Goal: Contribute content: Contribute content

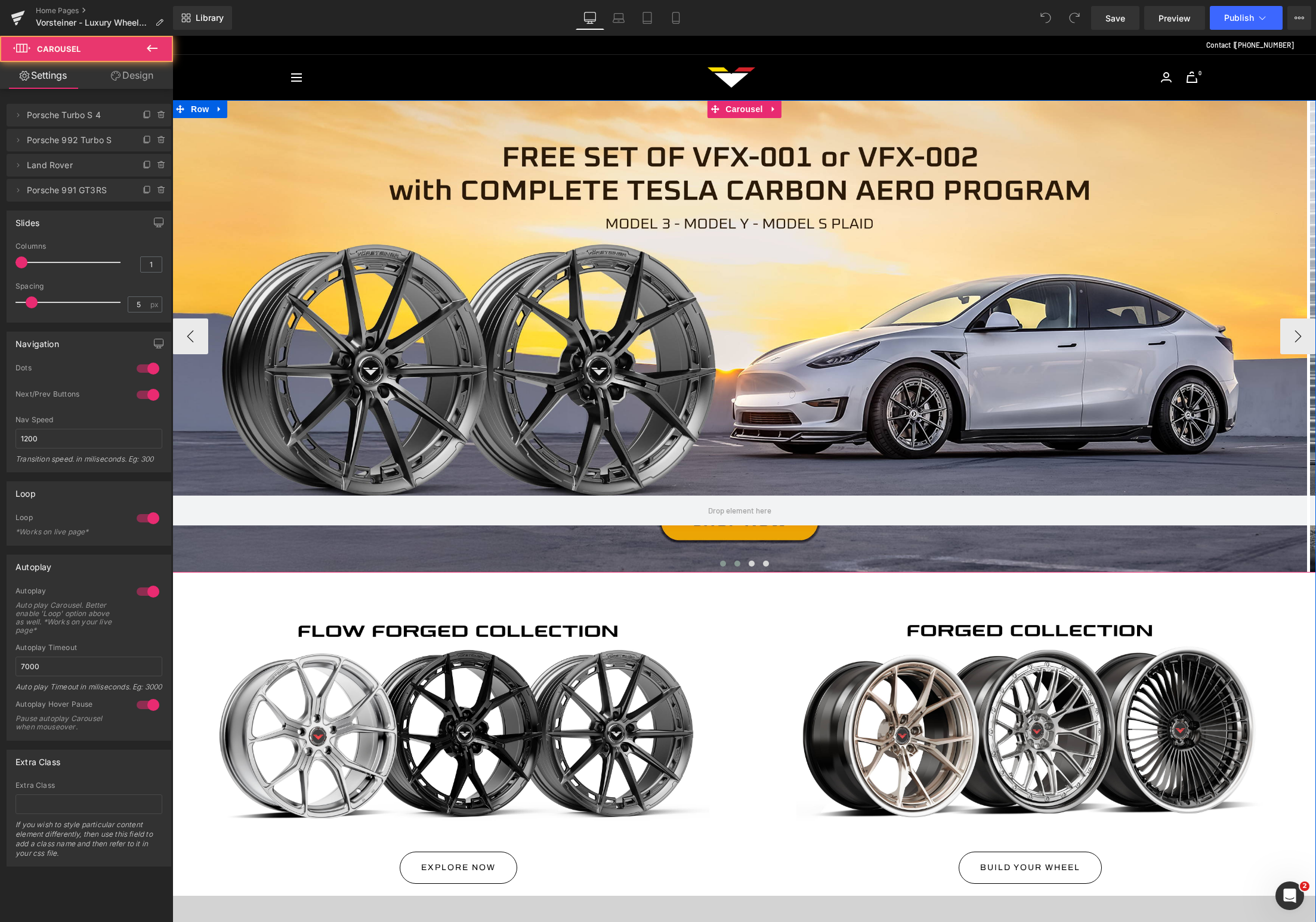
click at [730, 560] on button at bounding box center [737, 562] width 14 height 12
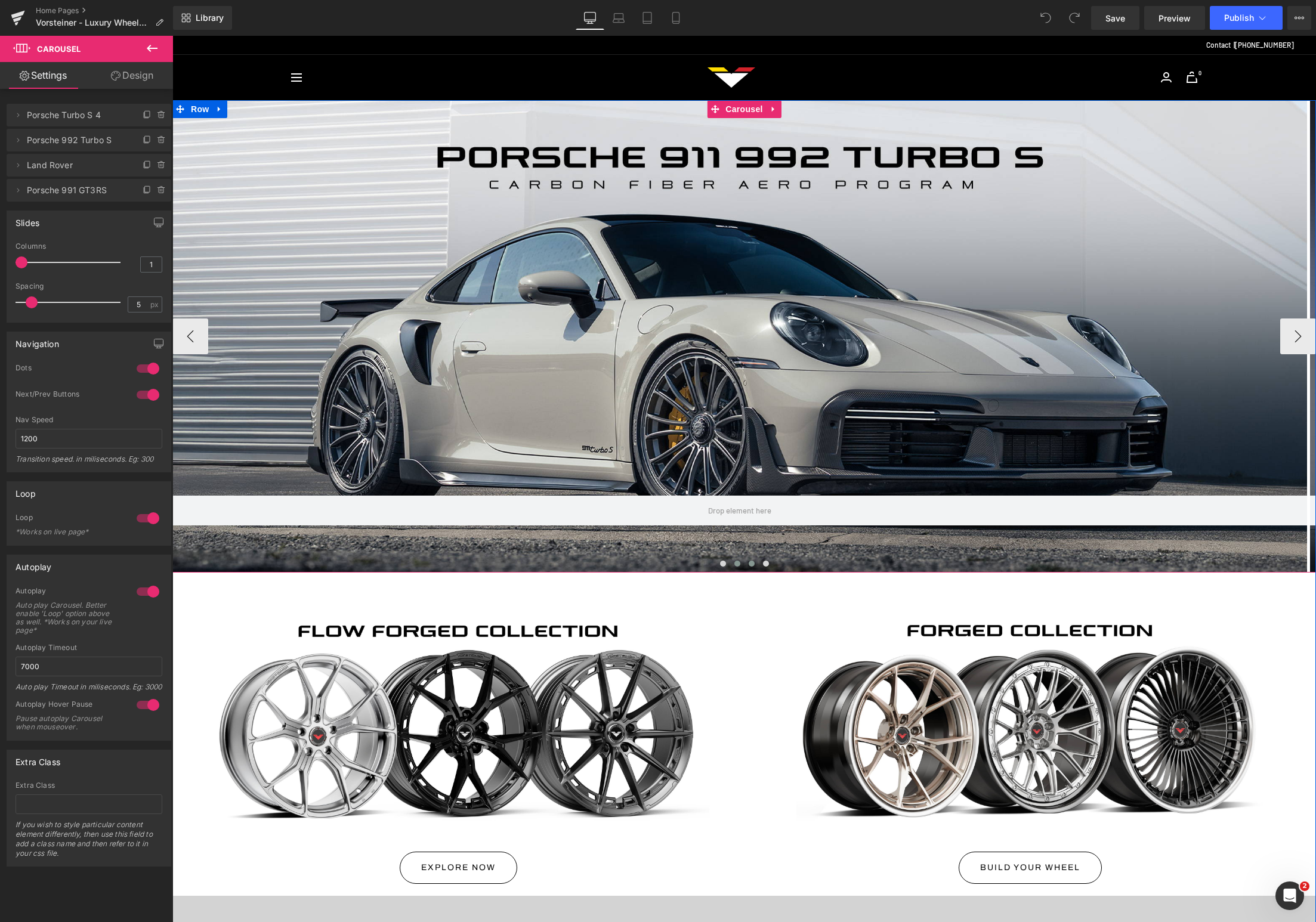
click at [744, 561] on button at bounding box center [751, 562] width 14 height 12
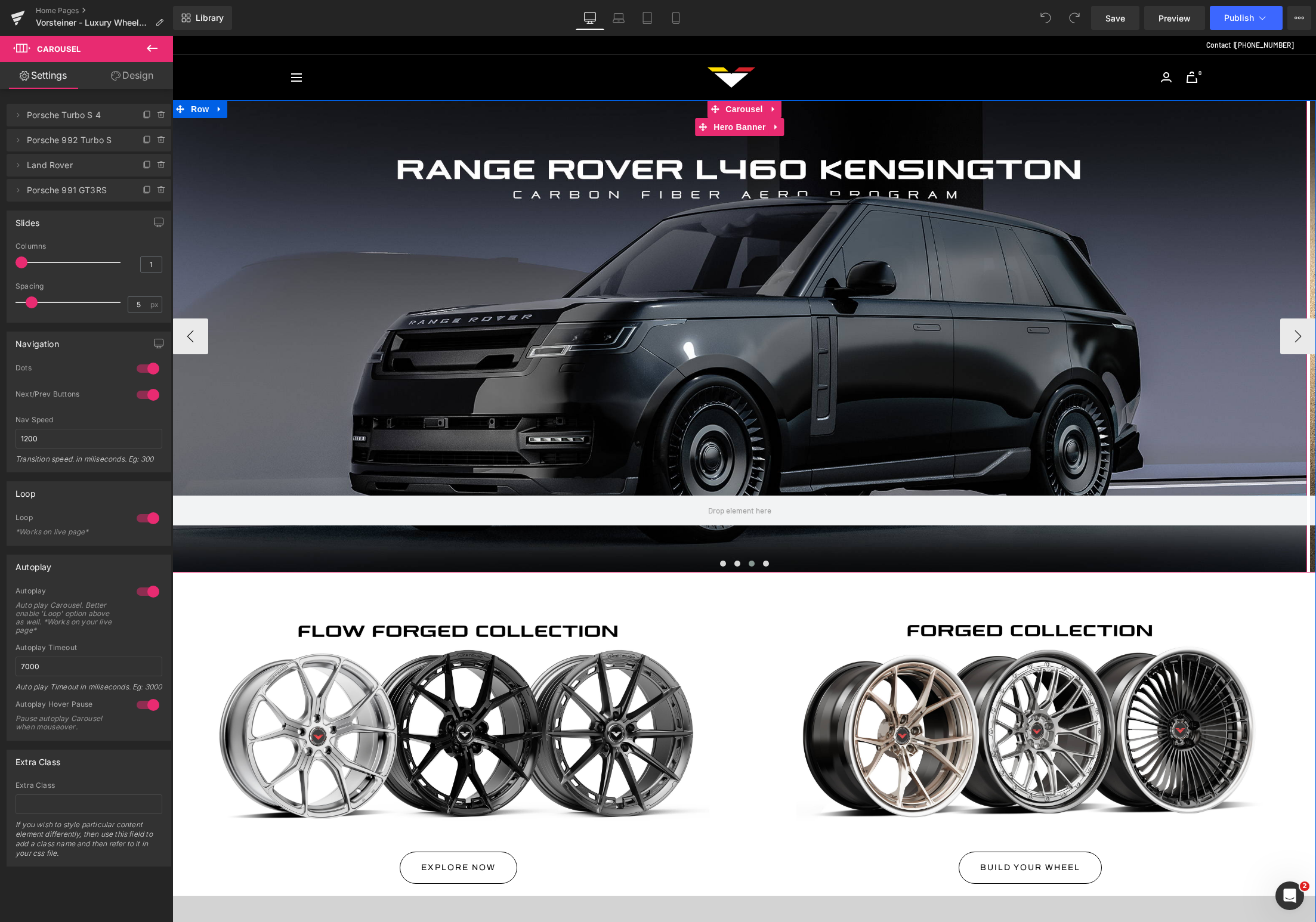
click at [713, 381] on div at bounding box center [740, 336] width 1134 height 473
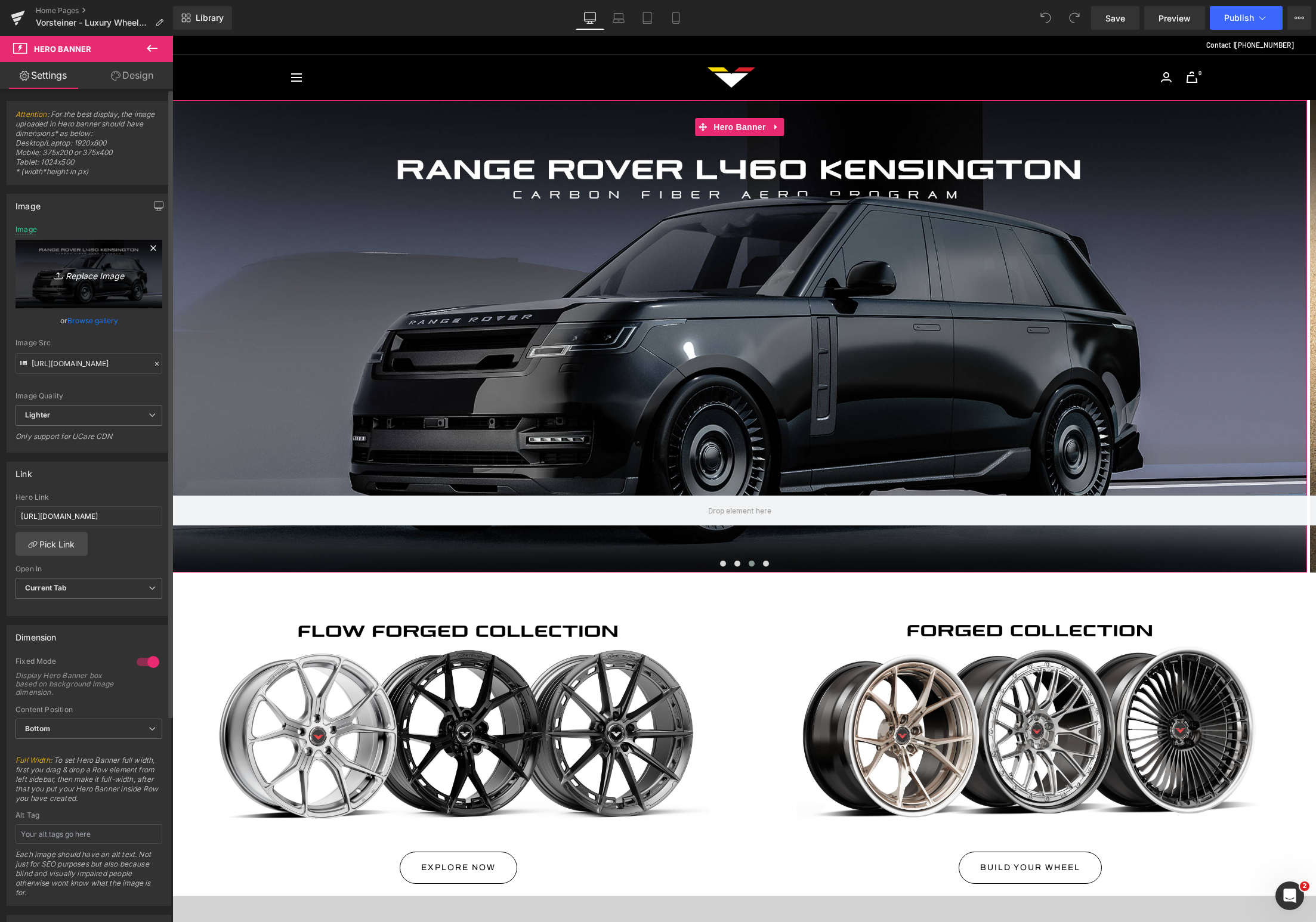
click at [94, 279] on icon "Replace Image" at bounding box center [88, 273] width 95 height 15
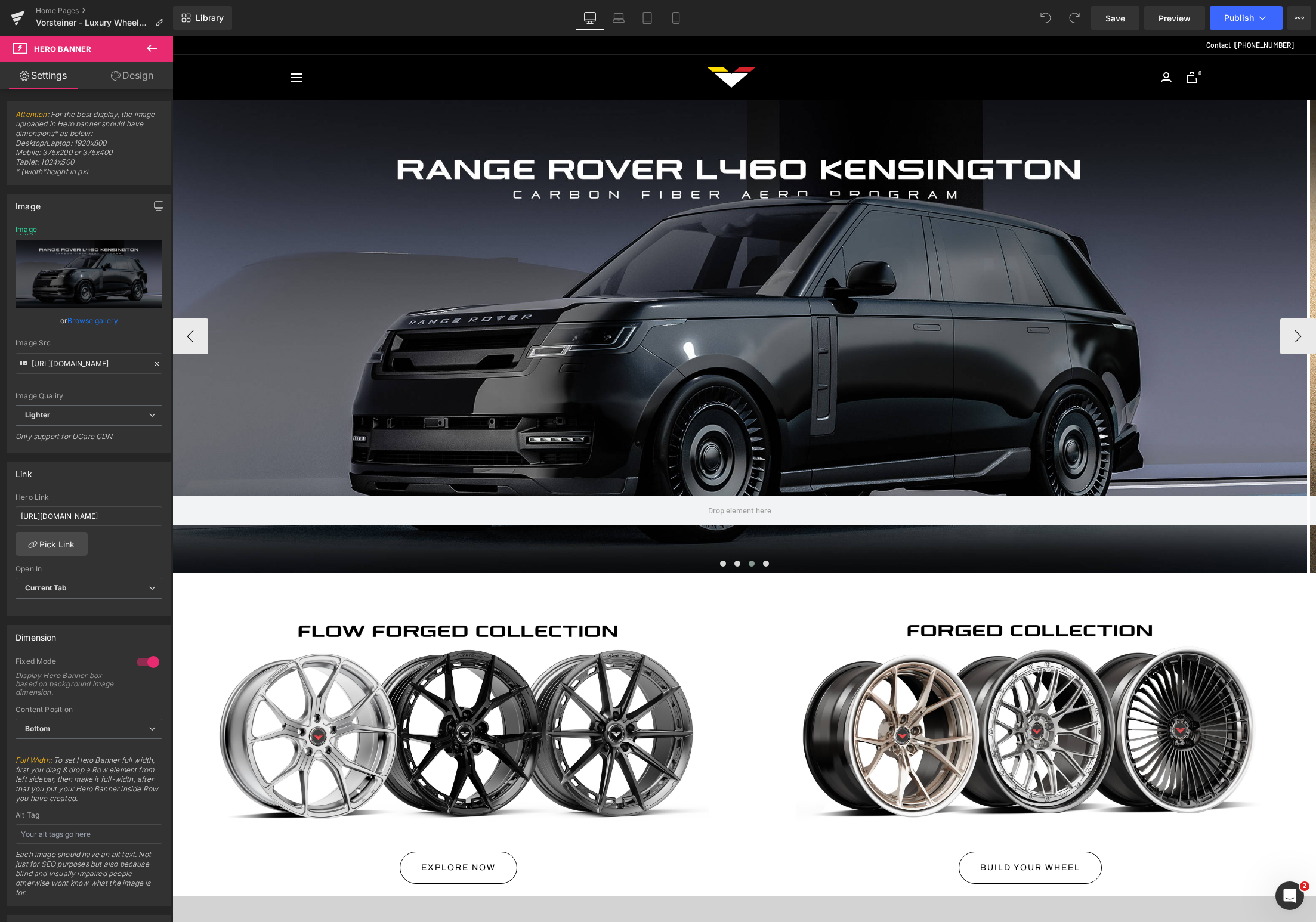
type input "C:\fakepath\Vorsteiner [DATE] Sale 2025 Ads_Website Banner Desktop 5-min.jpg"
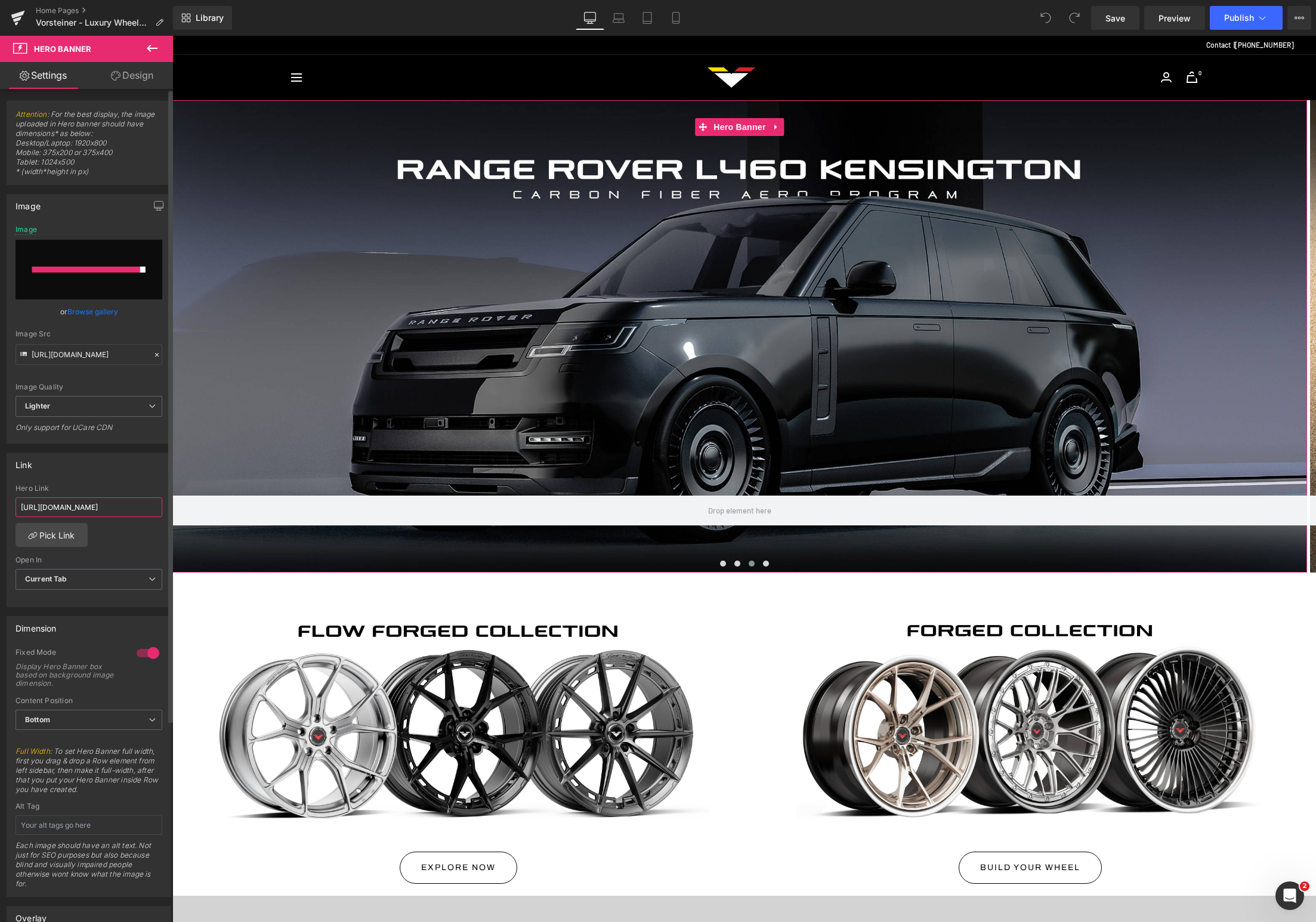
click at [71, 497] on input "[URL][DOMAIN_NAME]" at bounding box center [88, 507] width 147 height 20
click at [107, 543] on div "Hero Link Pick Link Current Tab New Tab Open In Current Tab Current Tab New Tab" at bounding box center [89, 545] width 164 height 122
click at [117, 502] on input "text" at bounding box center [88, 507] width 147 height 20
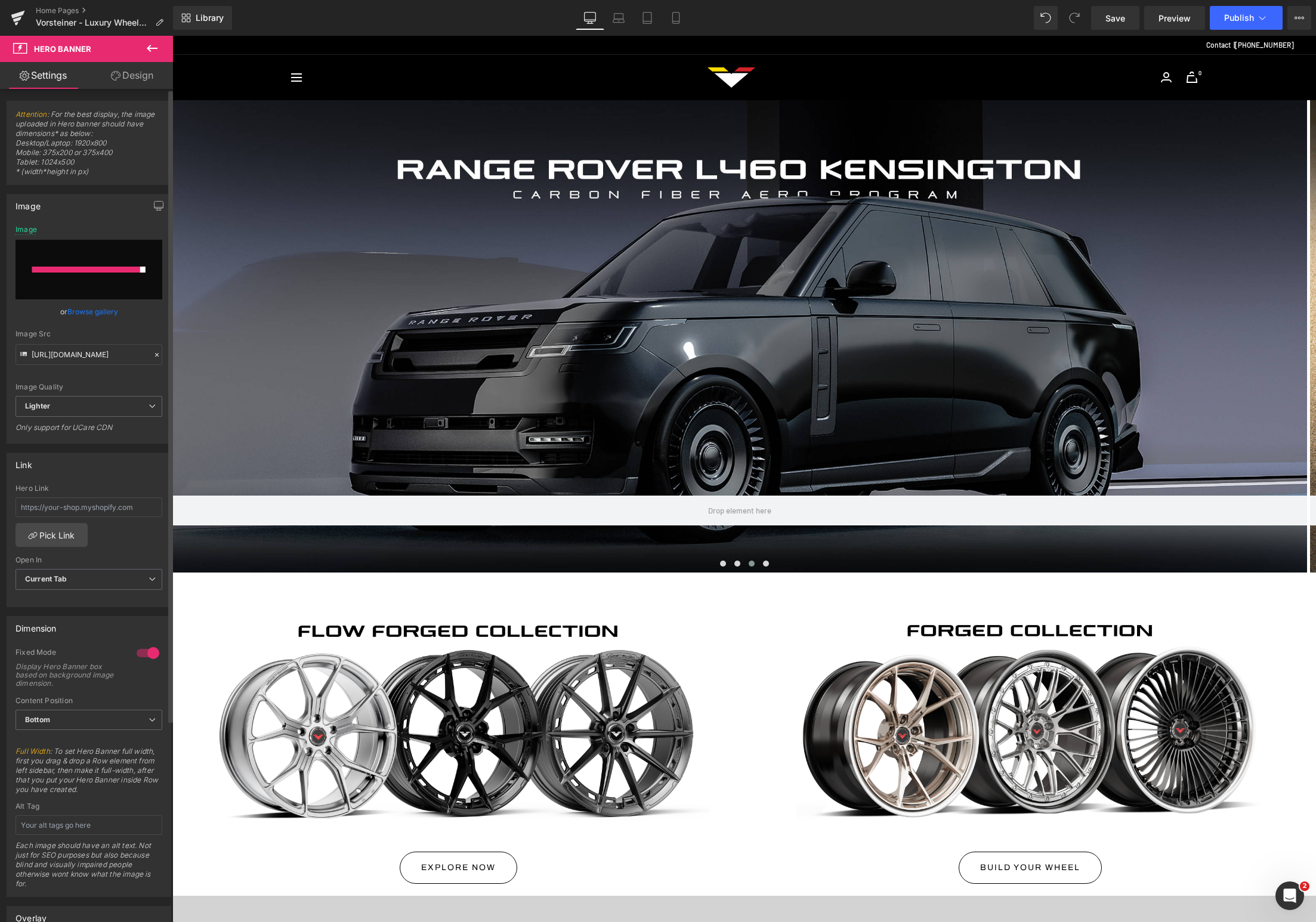
click at [123, 523] on div "Hero Link Pick Link Current Tab New Tab Open In Current Tab Current Tab New Tab" at bounding box center [89, 545] width 164 height 122
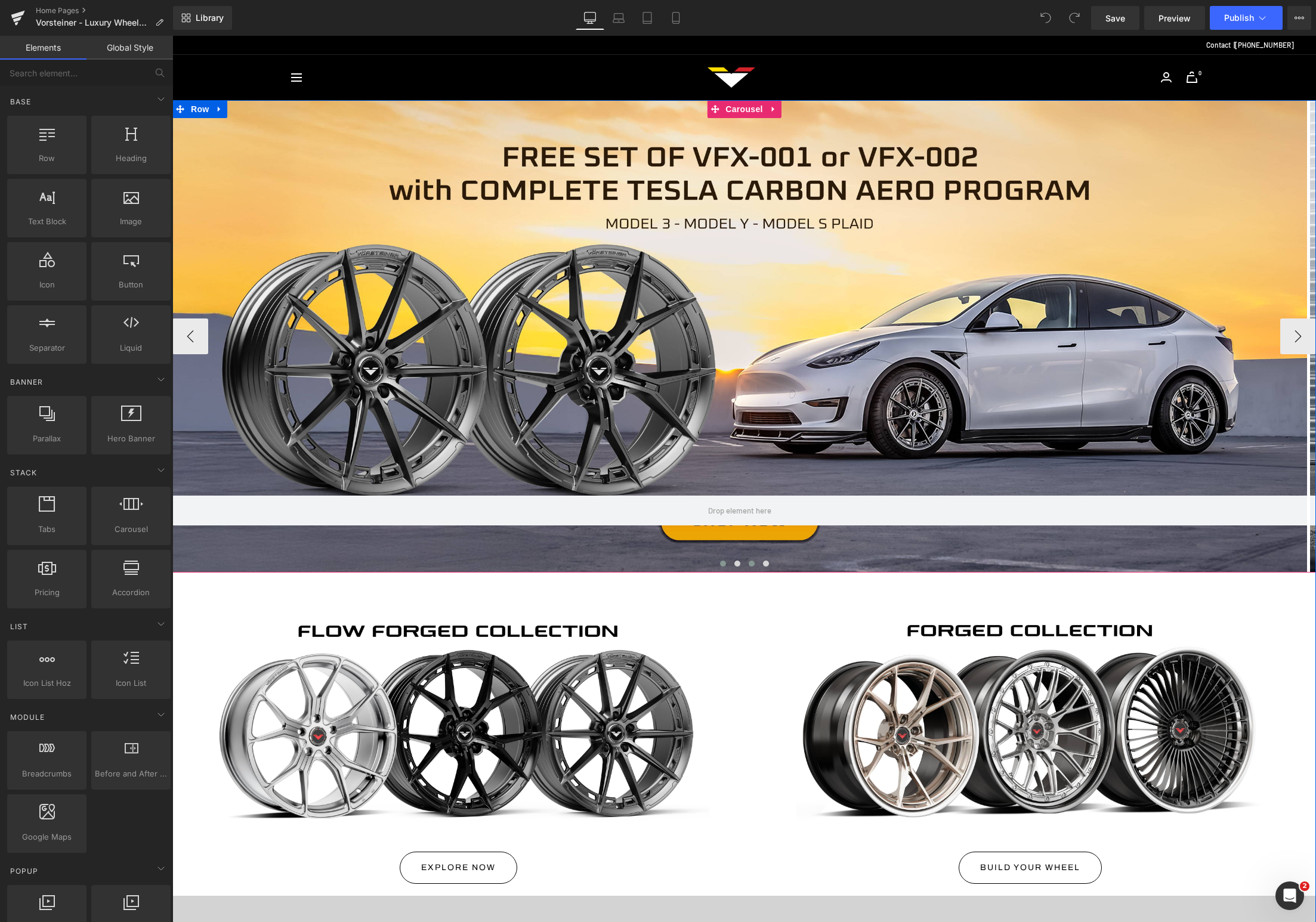
click at [749, 563] on span at bounding box center [751, 563] width 6 height 6
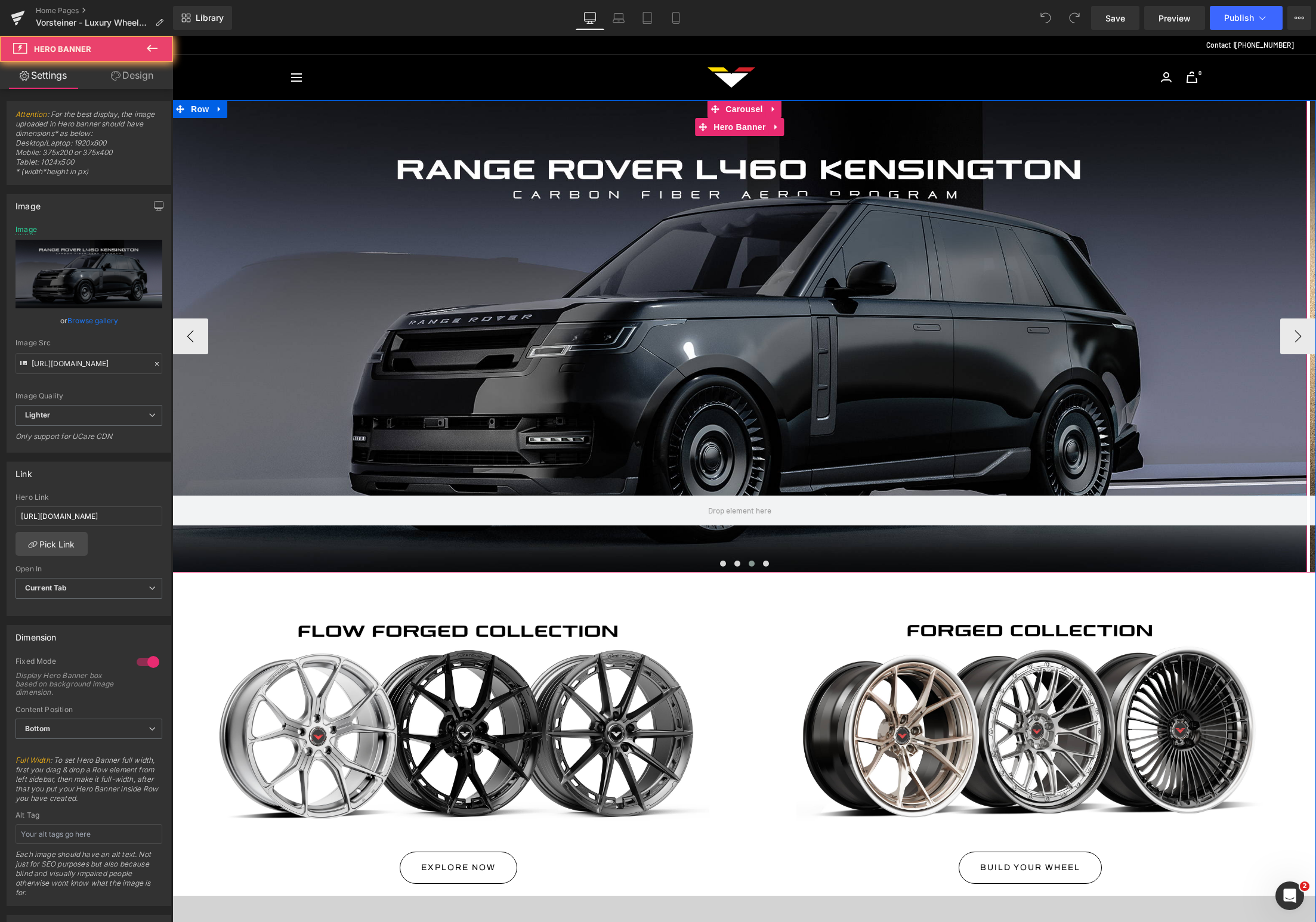
click at [576, 397] on div at bounding box center [740, 336] width 1134 height 473
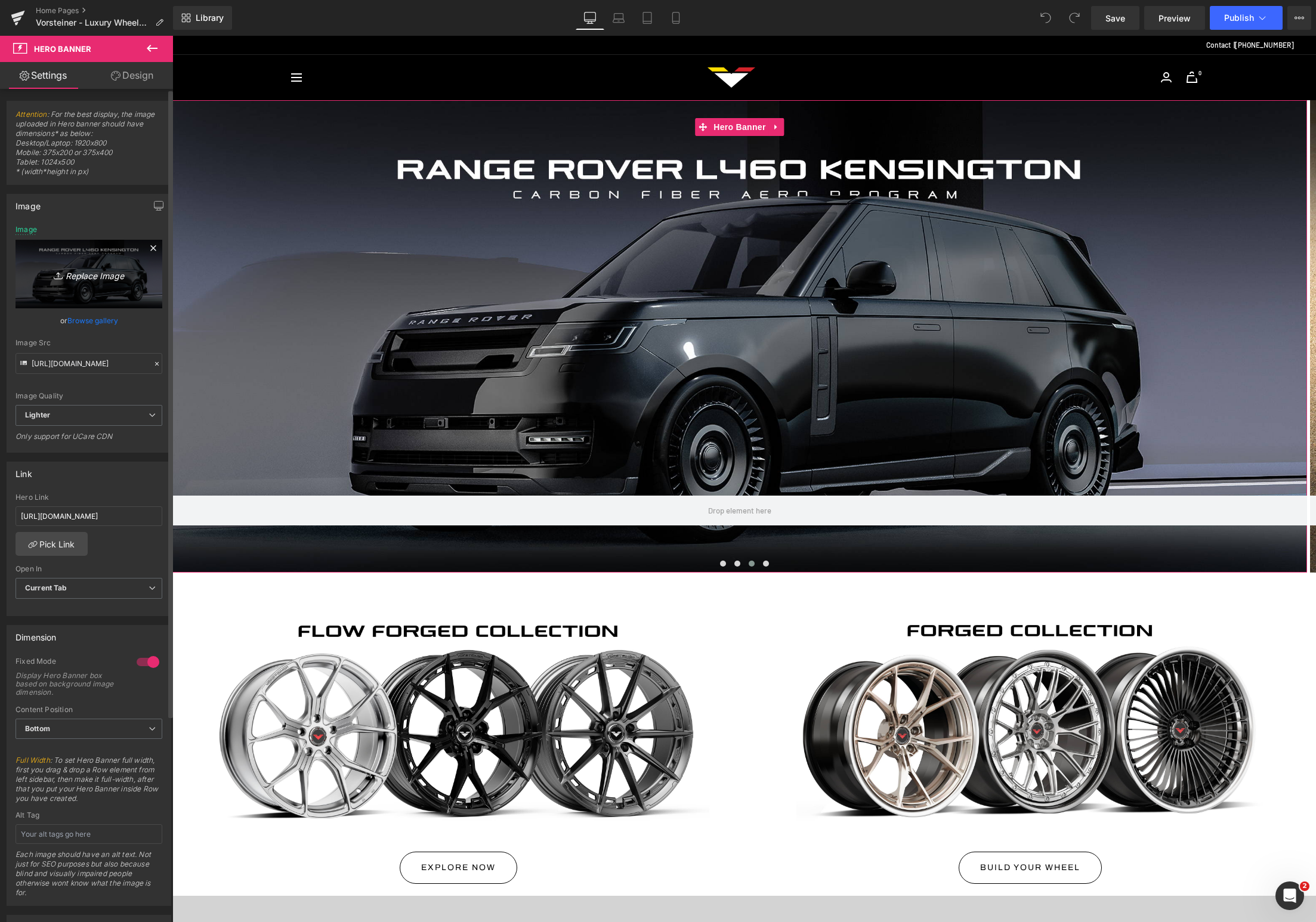
click at [107, 286] on link "Replace Image" at bounding box center [88, 273] width 147 height 69
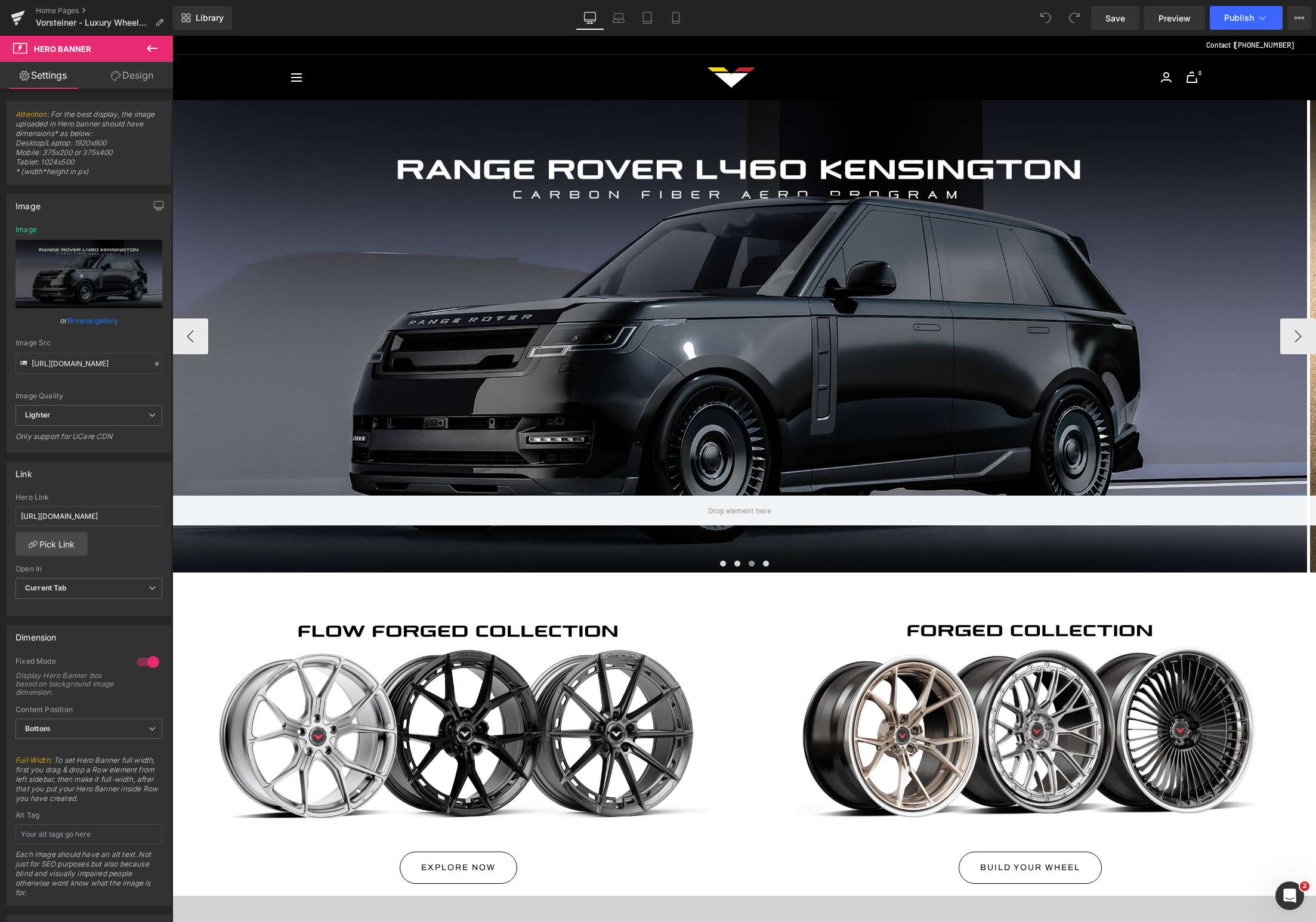
type input "C:\fakepath\Vorsteiner [DATE] Sale 2025 Ads_Website Banner Desktop 5-min.jpg"
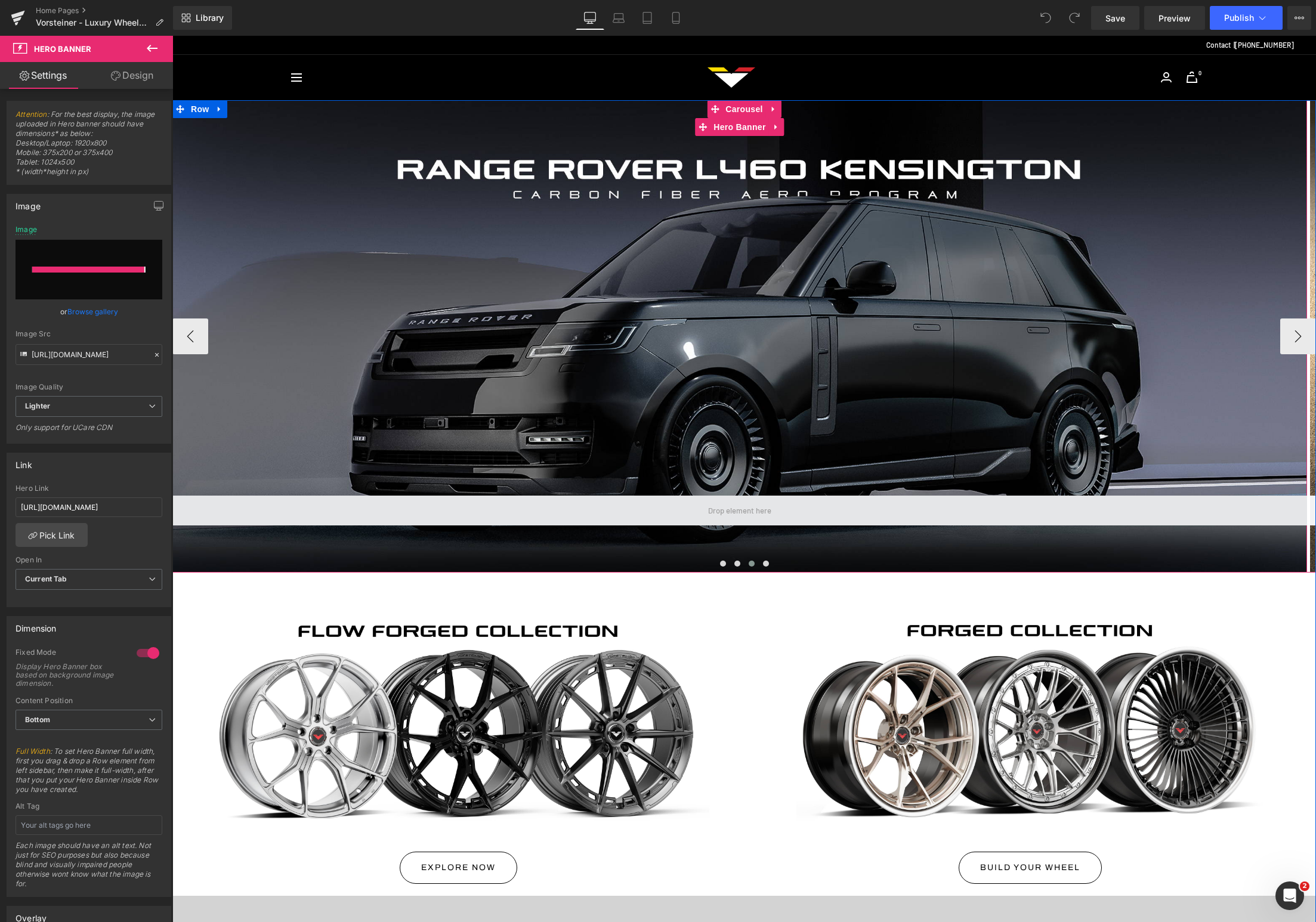
type input "[URL][DOMAIN_NAME]"
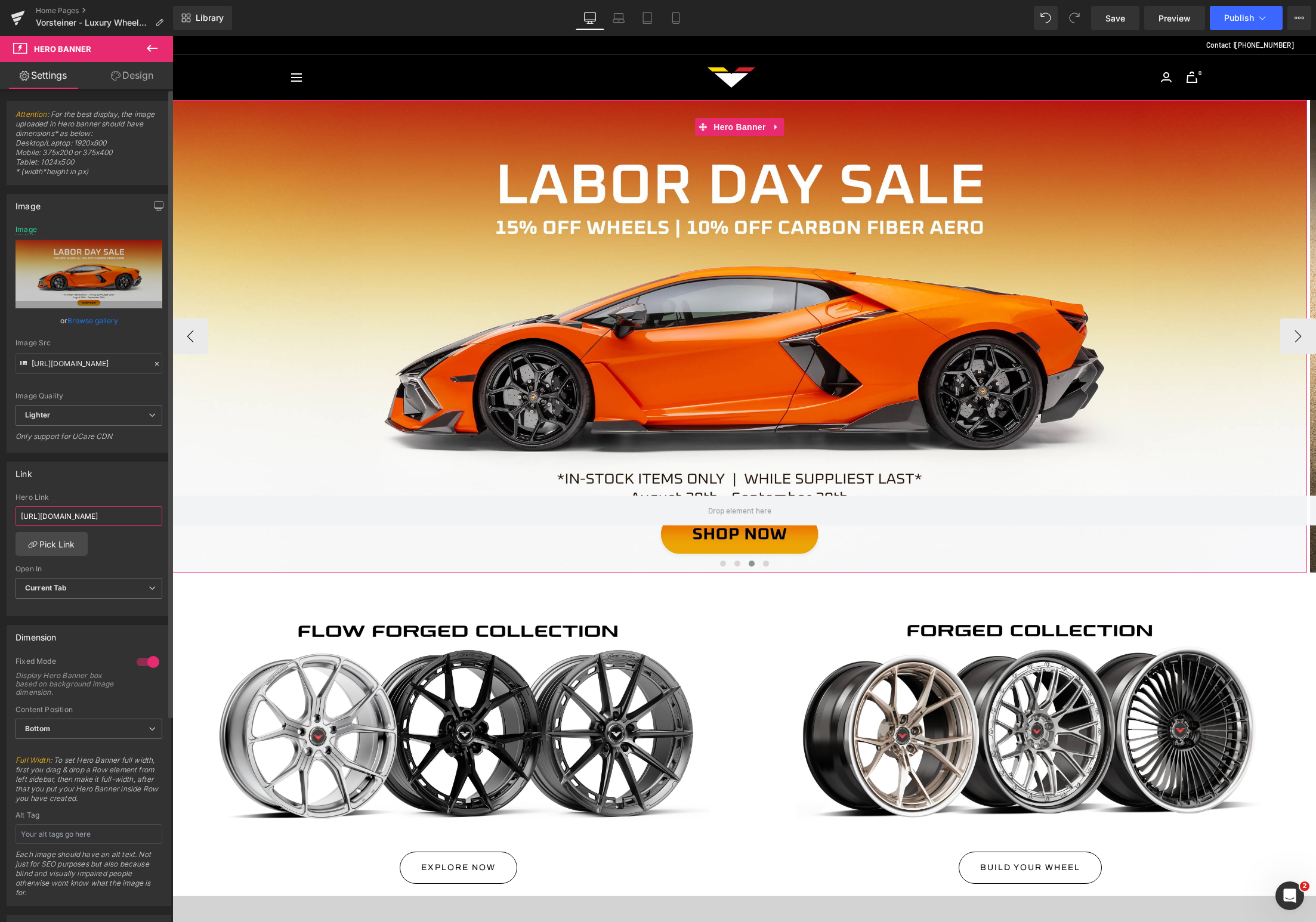
click at [124, 516] on input "[URL][DOMAIN_NAME]" at bounding box center [88, 516] width 147 height 20
click at [131, 545] on div "Hero Link Pick Link Current Tab New Tab Open In Current Tab Current Tab New Tab" at bounding box center [89, 554] width 164 height 122
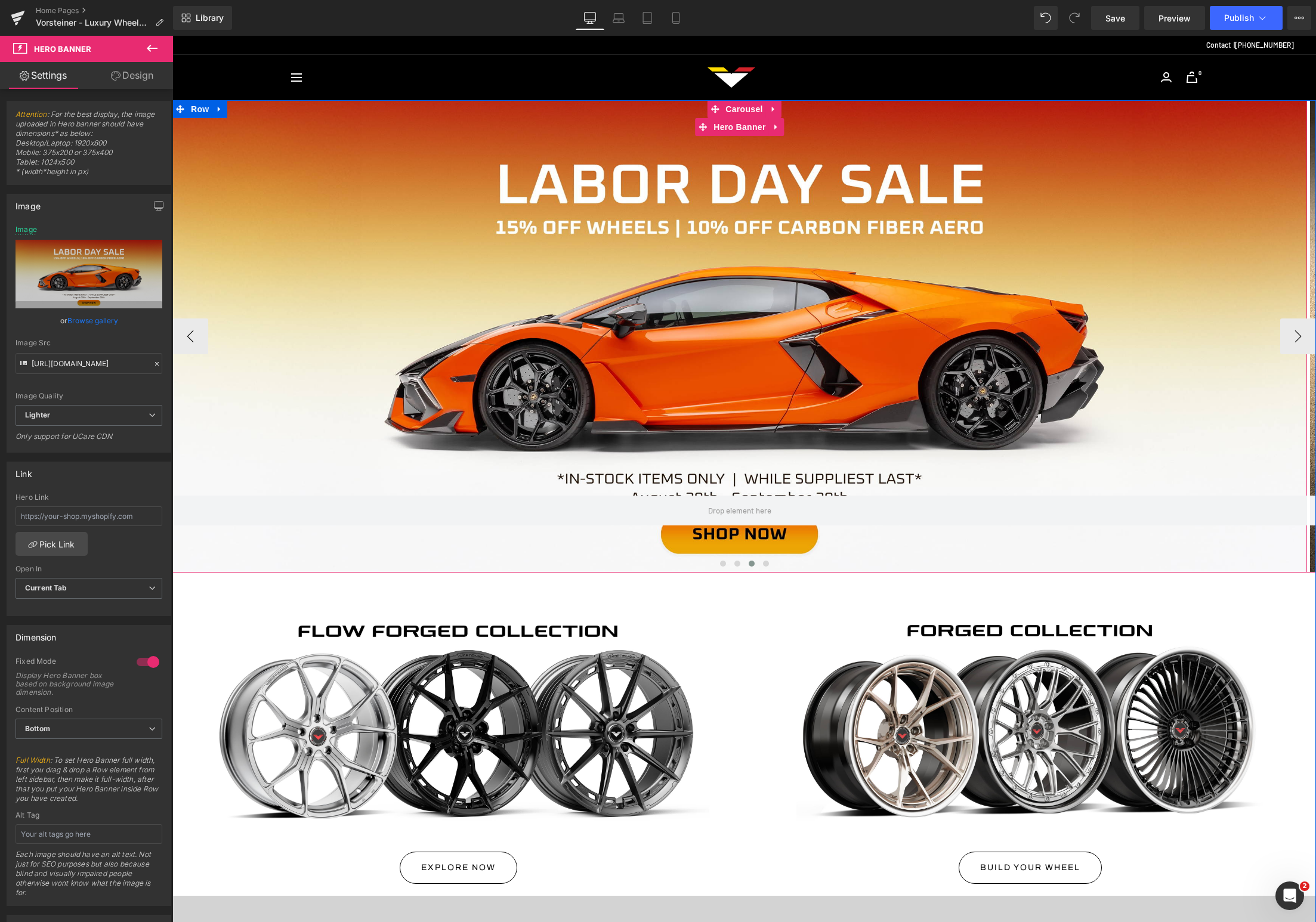
click at [272, 157] on div at bounding box center [740, 336] width 1134 height 473
click at [824, 364] on div at bounding box center [740, 336] width 1134 height 473
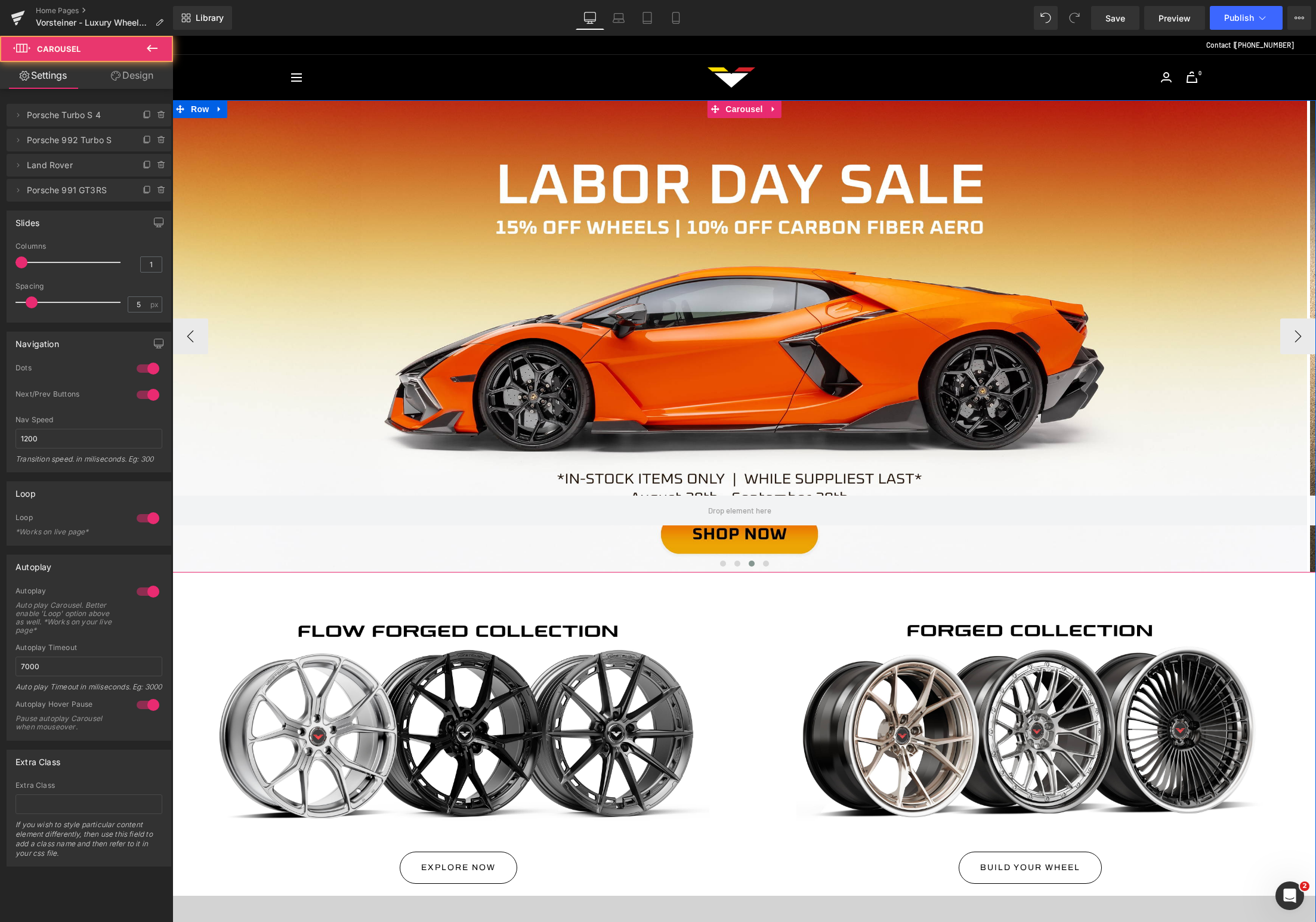
click at [750, 560] on button at bounding box center [751, 562] width 14 height 12
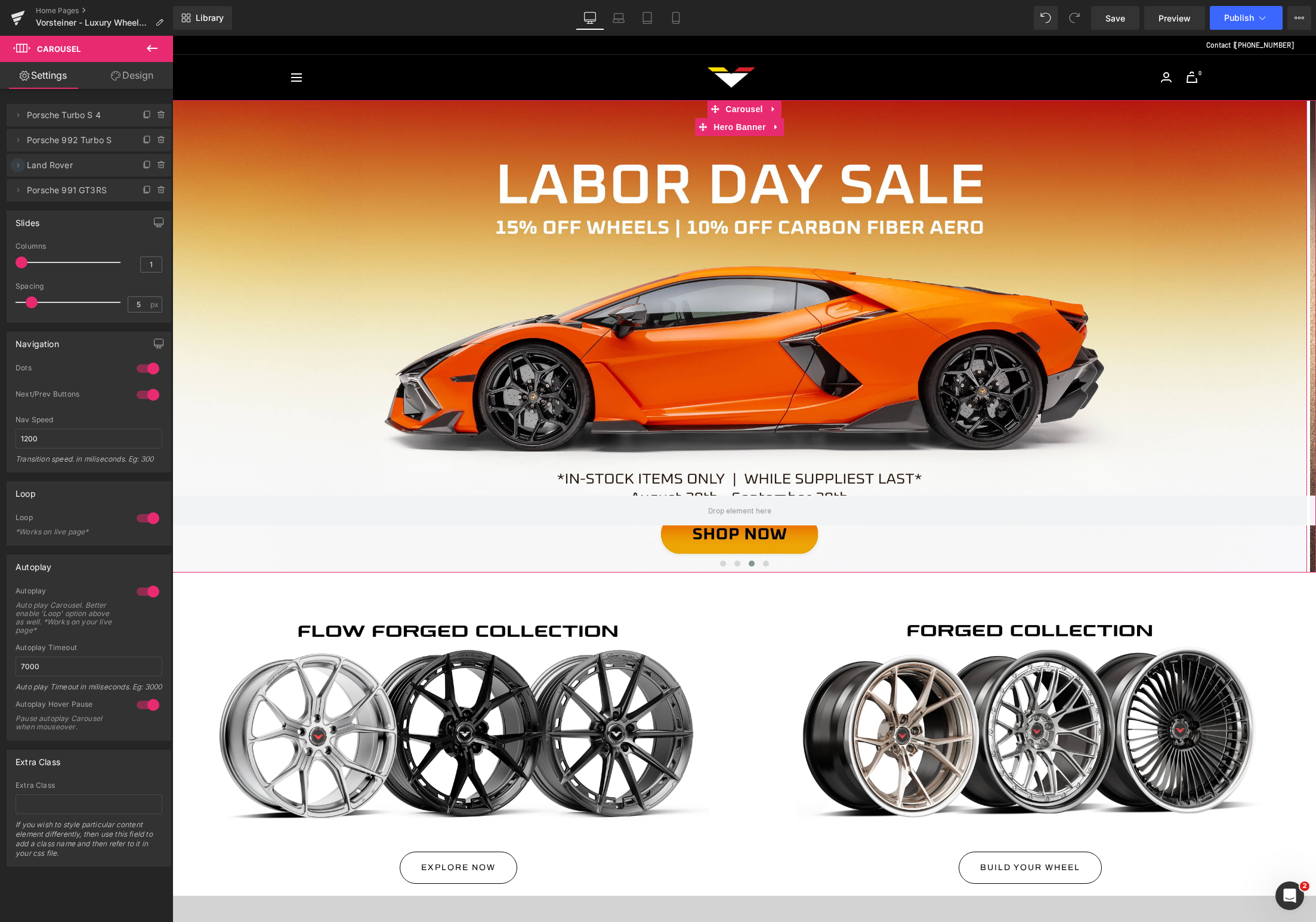
click at [17, 169] on icon at bounding box center [18, 165] width 10 height 10
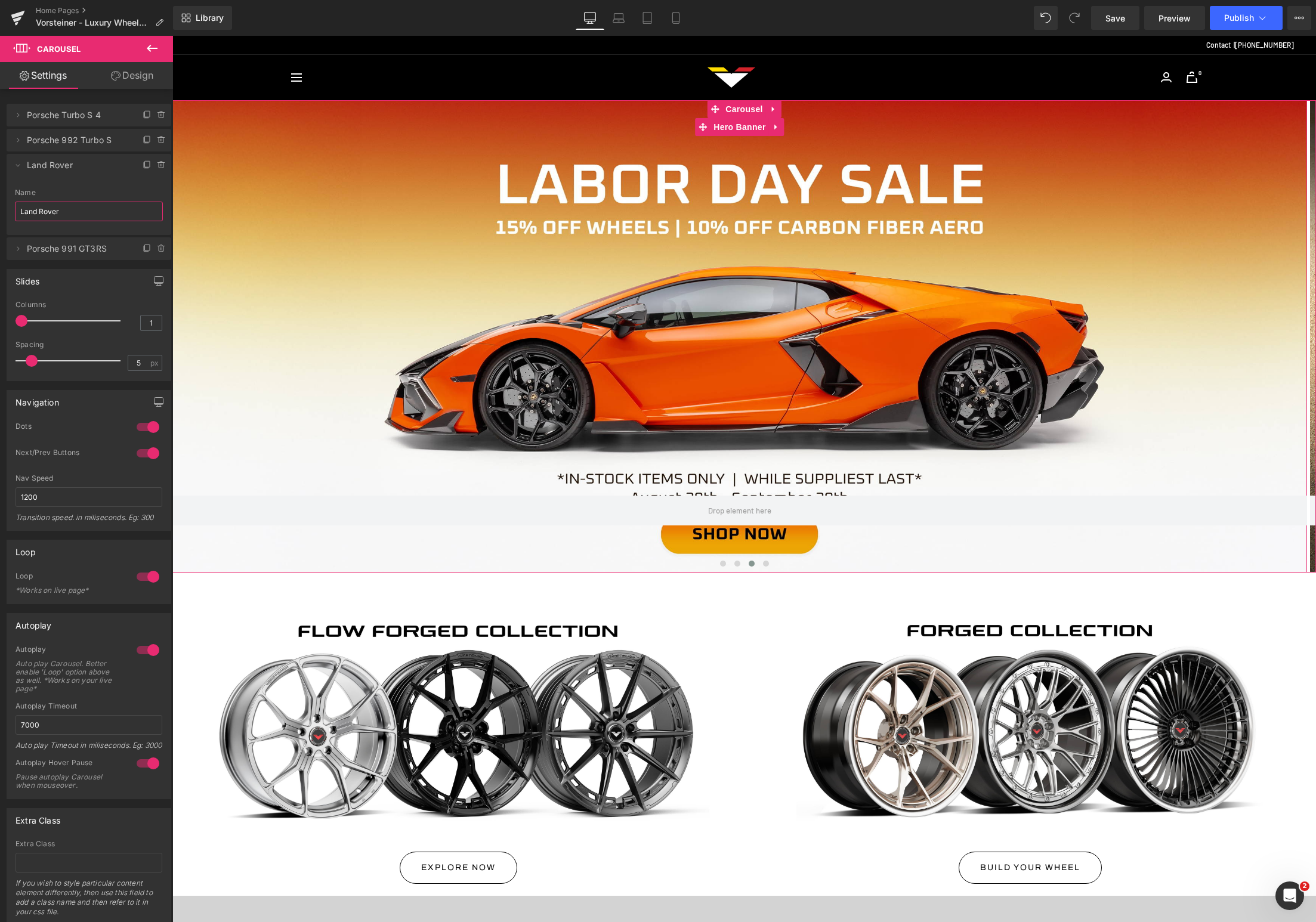
click at [39, 209] on input "Land Rover" at bounding box center [89, 211] width 148 height 20
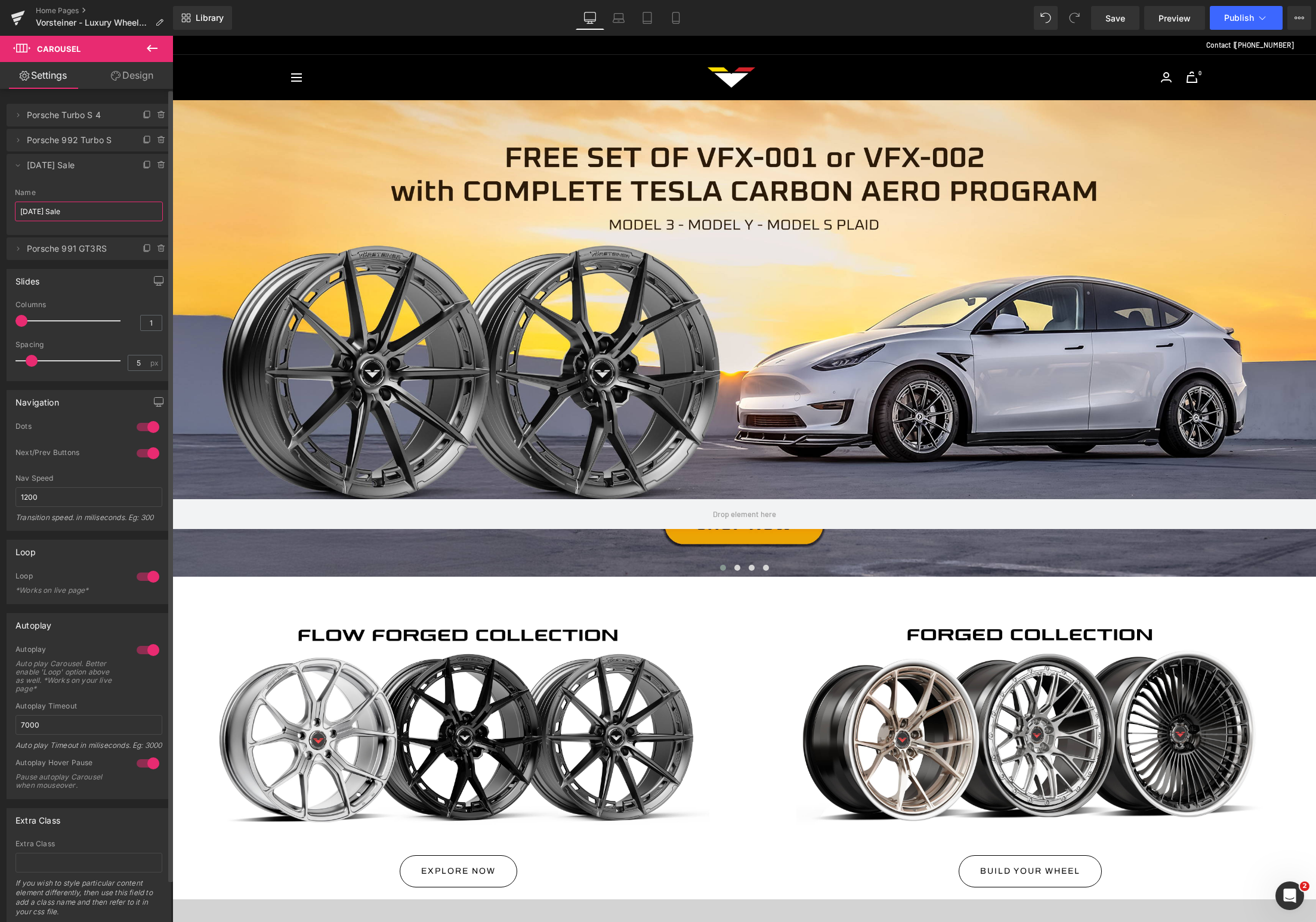
type input "[DATE] Sale"
click at [17, 166] on icon at bounding box center [18, 165] width 10 height 10
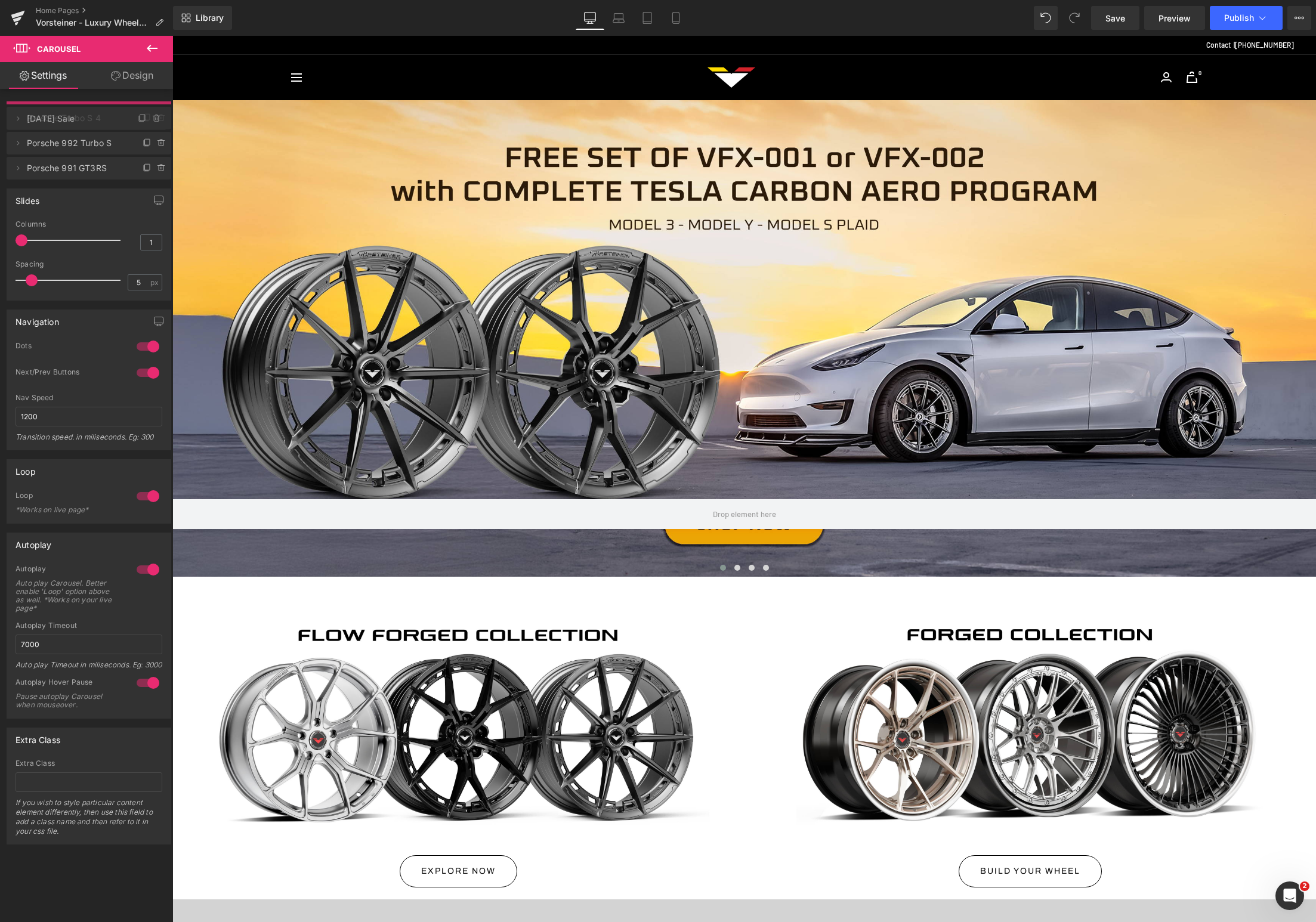
drag, startPoint x: 70, startPoint y: 164, endPoint x: 66, endPoint y: 117, distance: 47.2
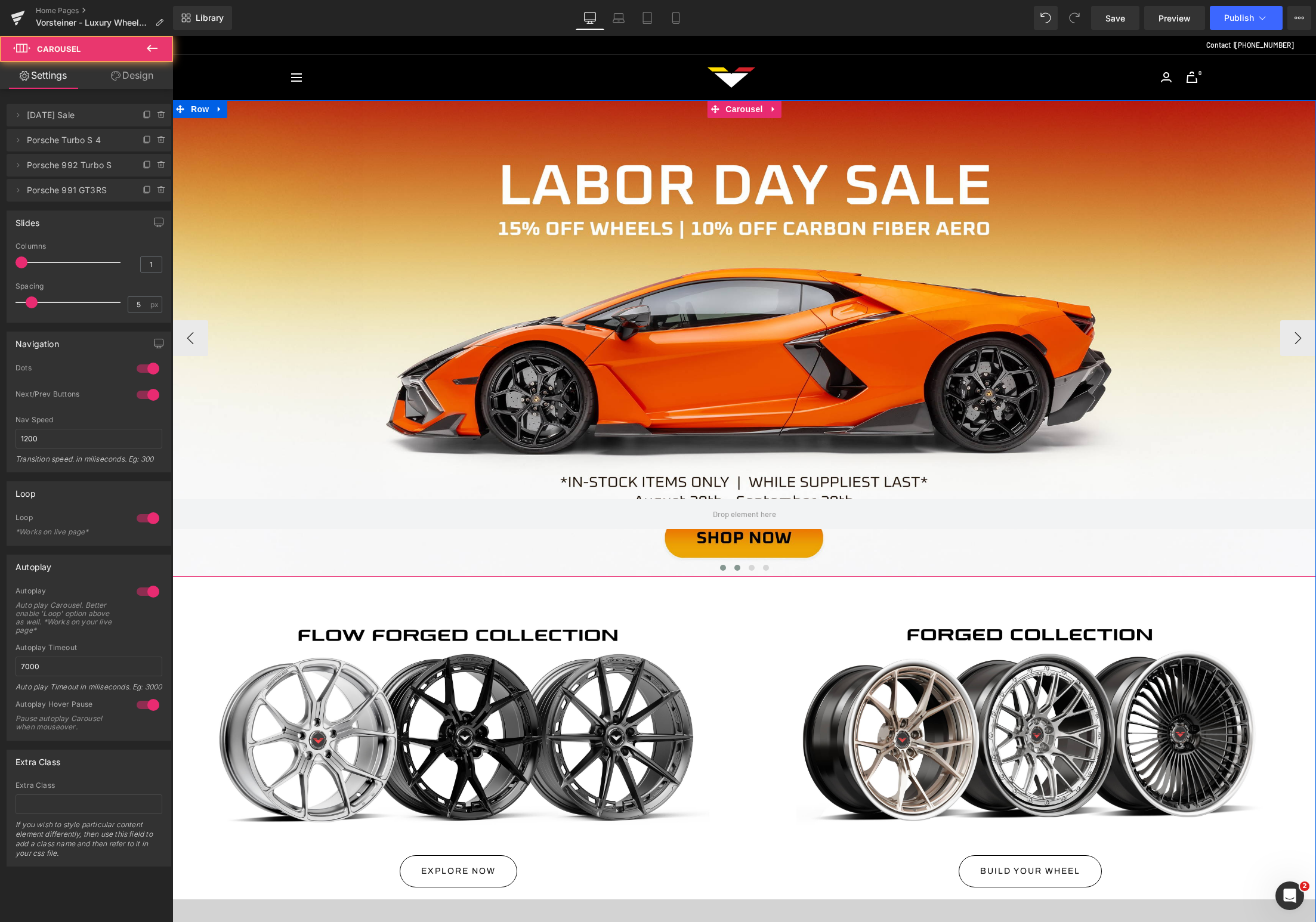
click at [733, 570] on button at bounding box center [737, 567] width 14 height 12
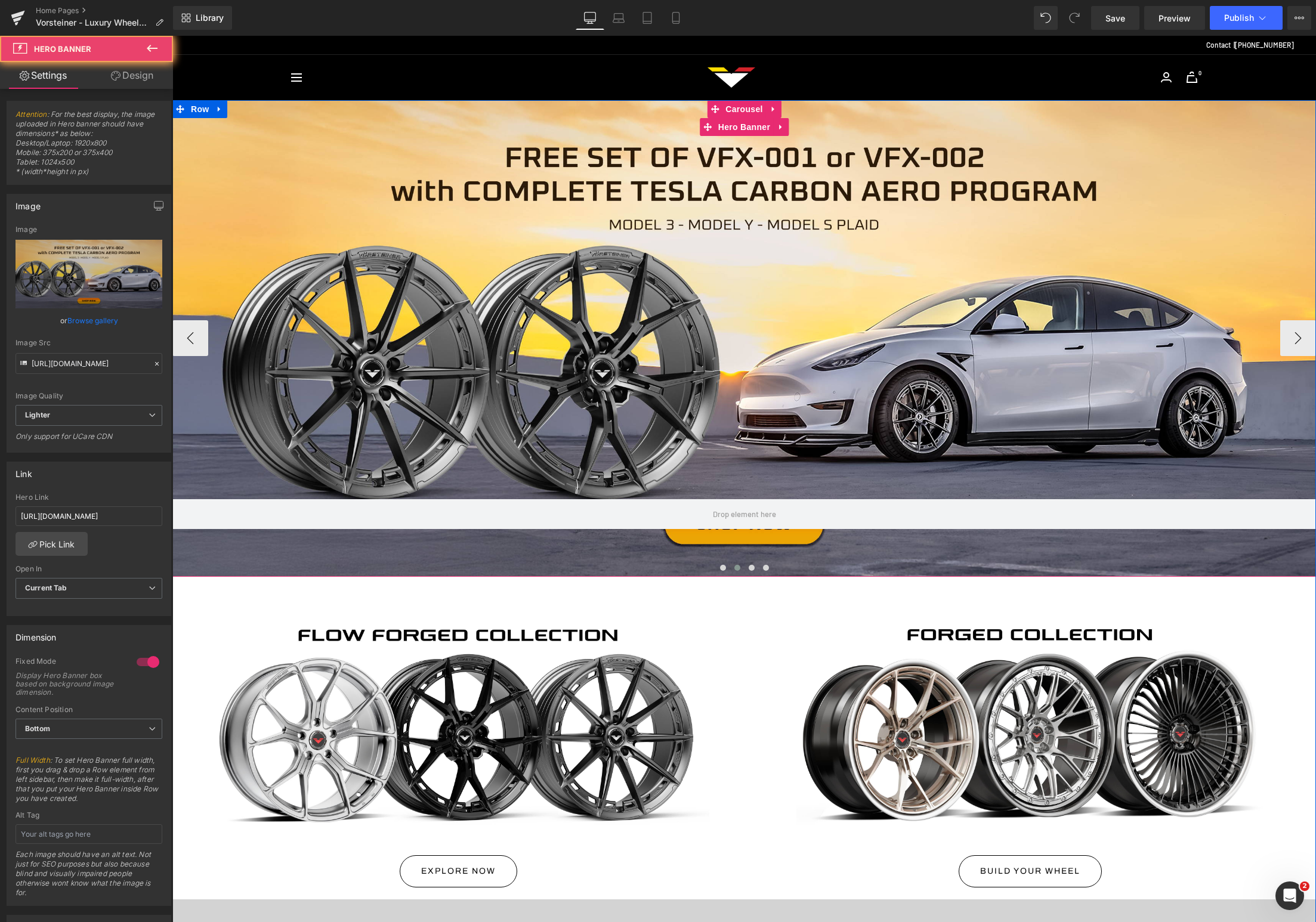
click at [605, 375] on div at bounding box center [744, 338] width 1143 height 476
click at [735, 564] on span at bounding box center [737, 567] width 6 height 6
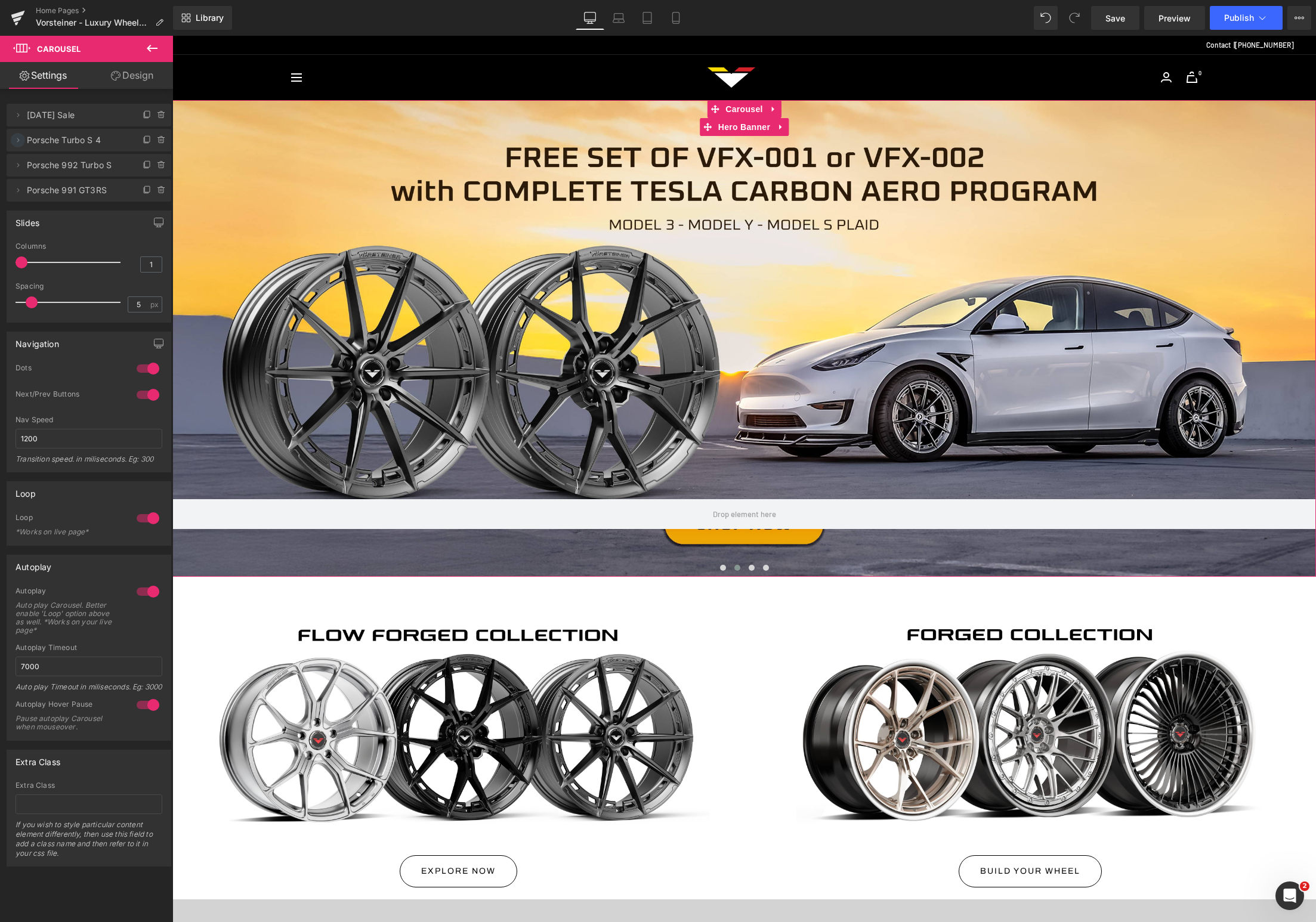
click at [19, 143] on icon at bounding box center [18, 140] width 10 height 10
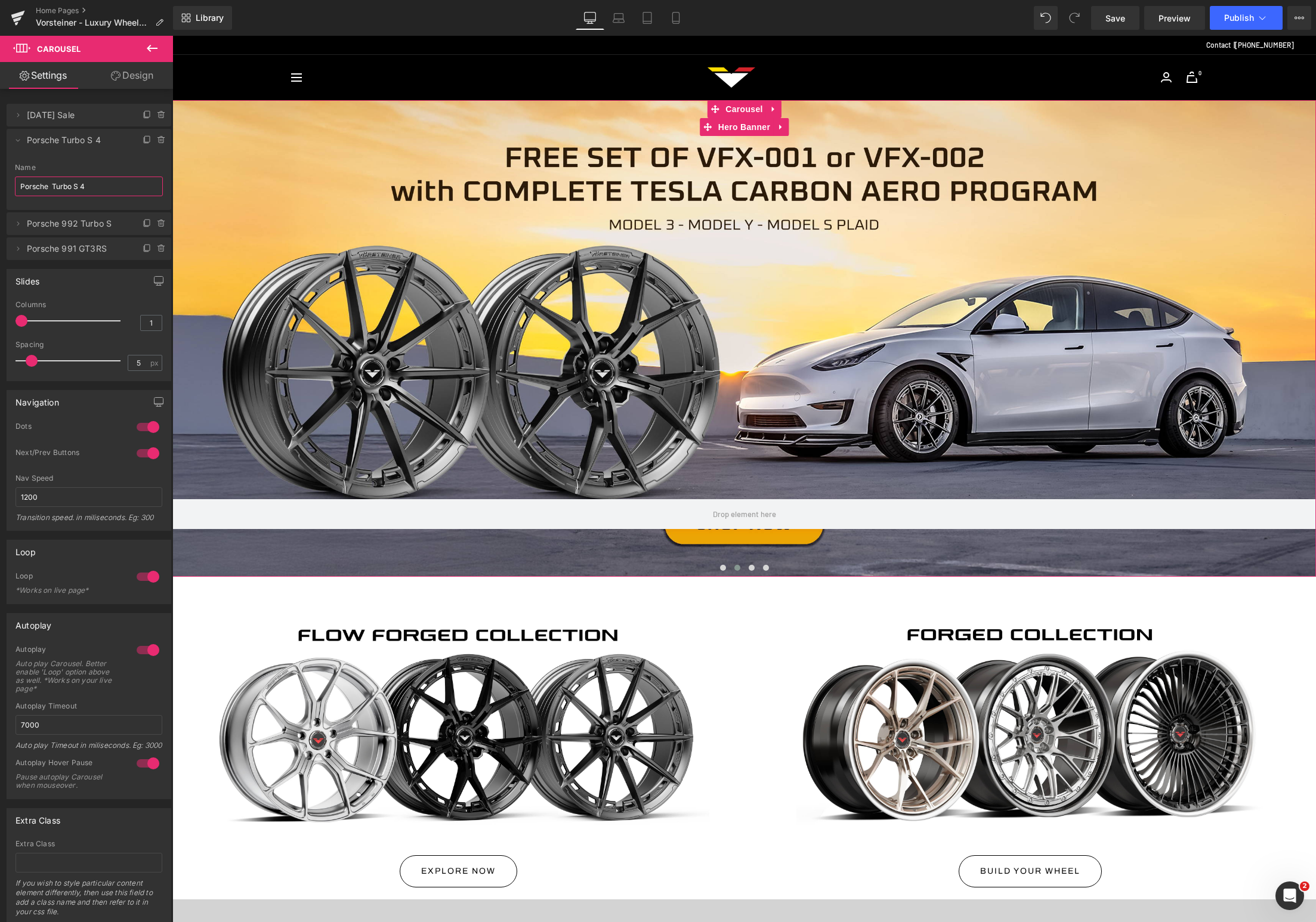
click at [68, 190] on input "Porsche Turbo S 4" at bounding box center [89, 186] width 148 height 20
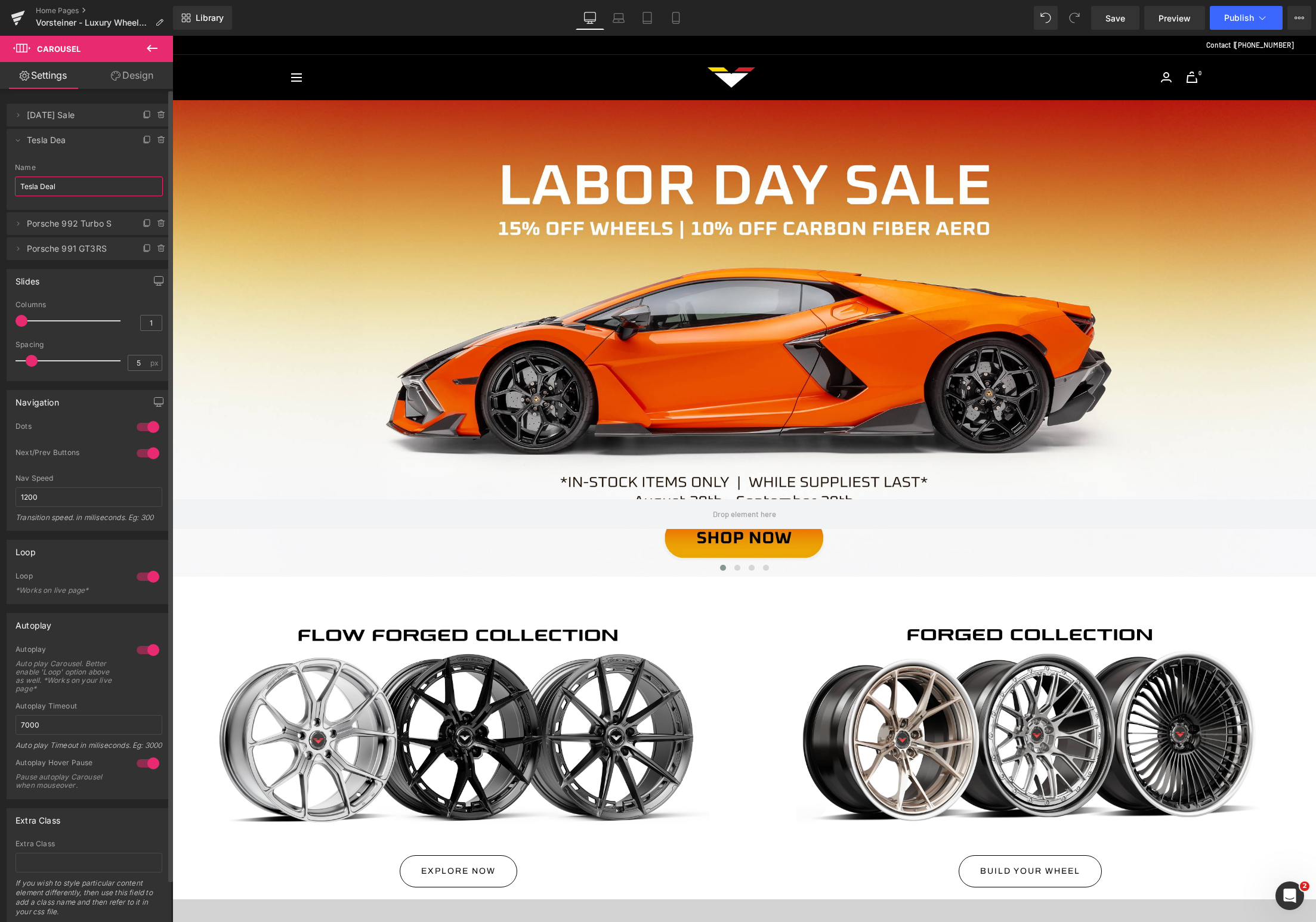
type input "Tesla Deal"
click at [20, 138] on icon at bounding box center [18, 140] width 10 height 10
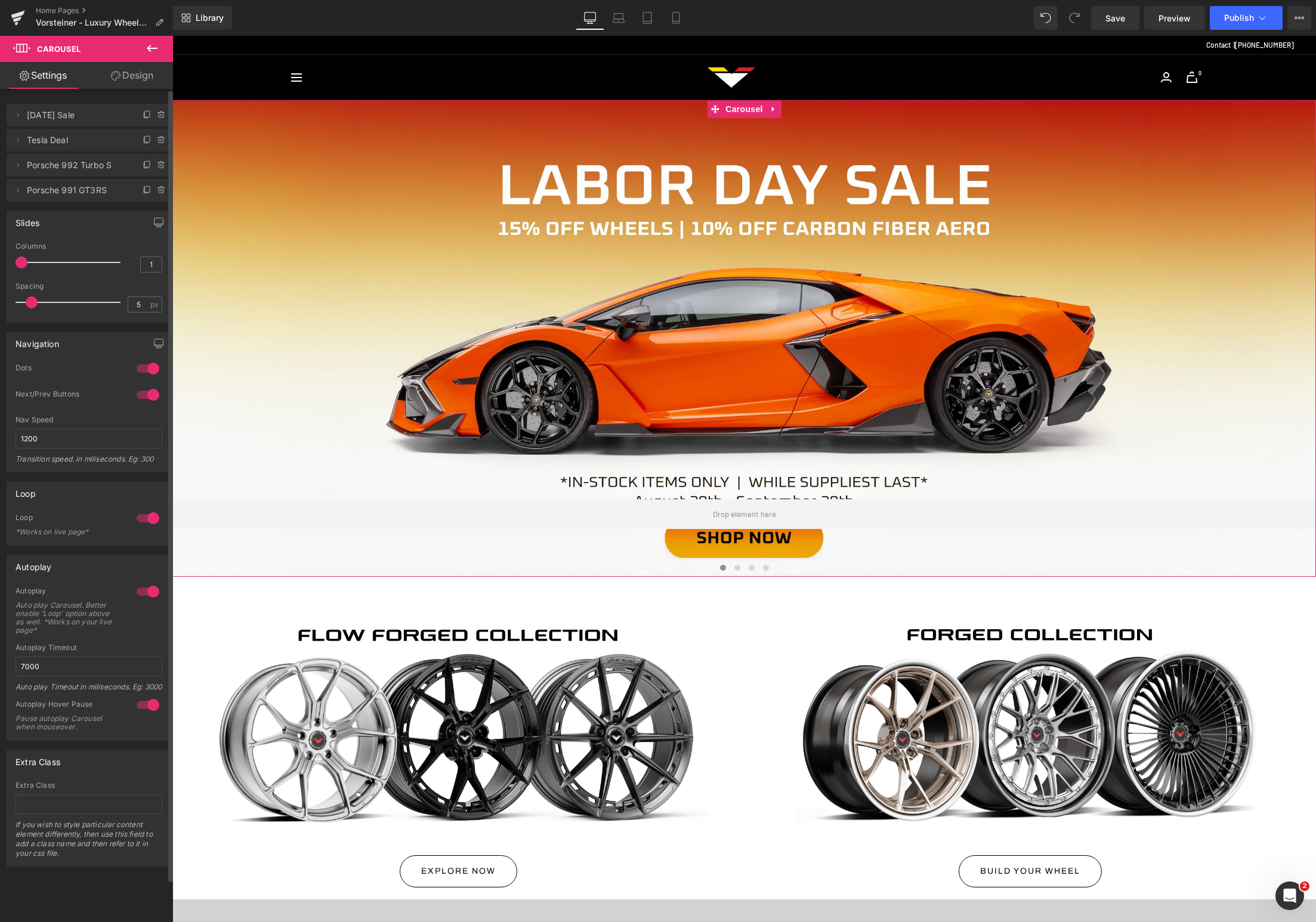
click at [71, 134] on span "Tesla Deal" at bounding box center [77, 140] width 101 height 22
click at [77, 113] on span "[DATE] Sale" at bounding box center [77, 115] width 101 height 22
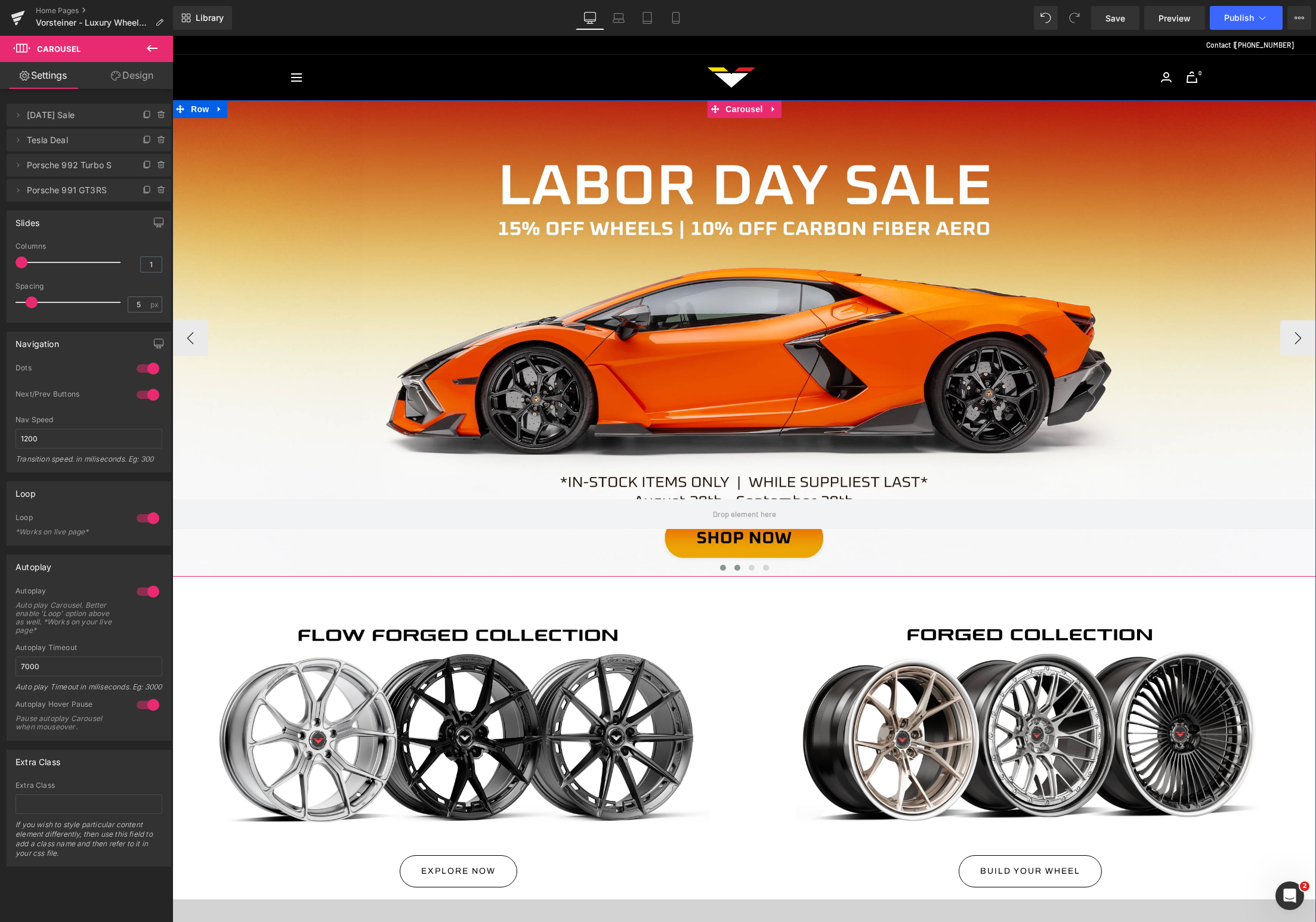
click at [730, 567] on button at bounding box center [737, 567] width 14 height 12
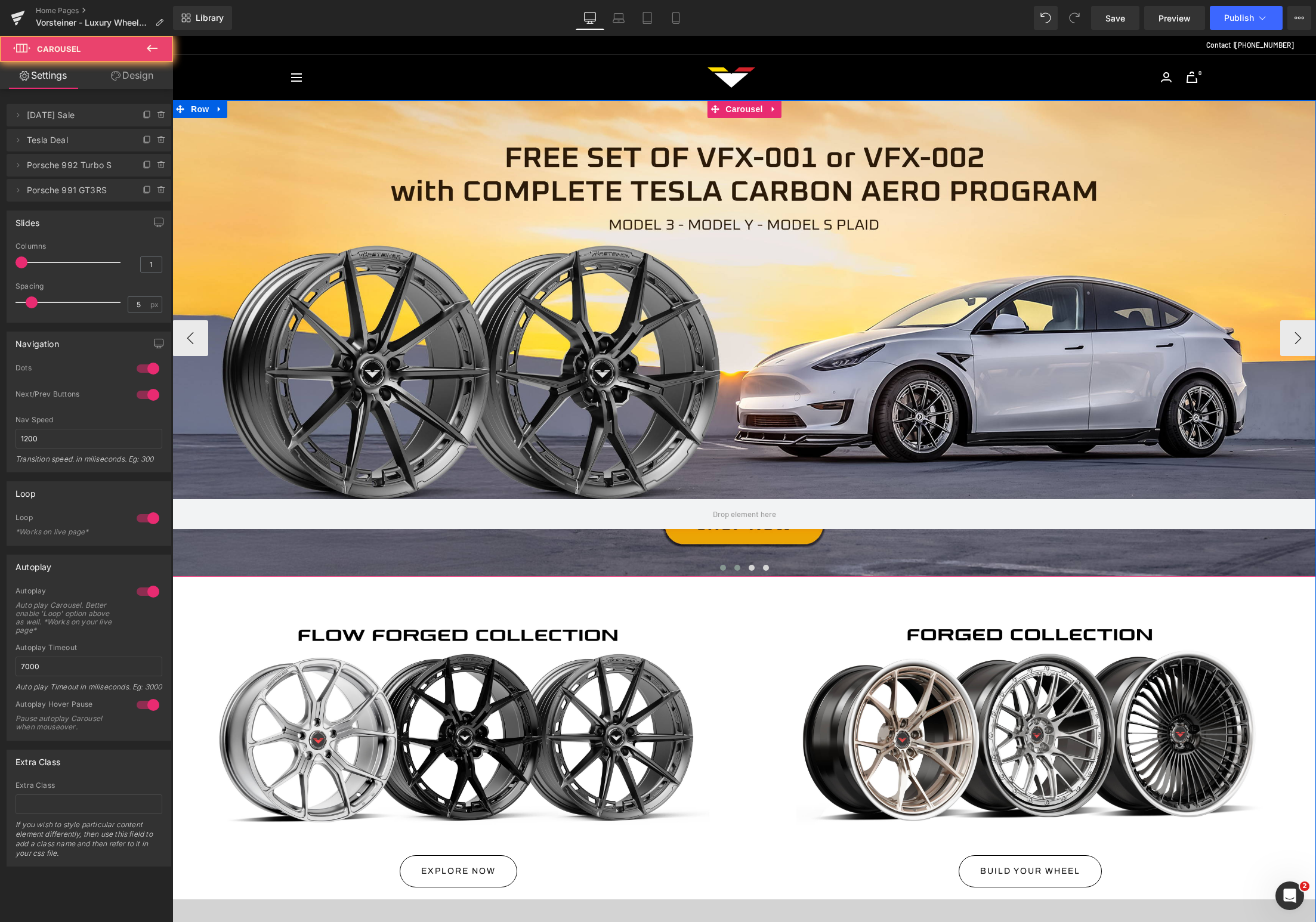
click at [720, 566] on span at bounding box center [723, 567] width 6 height 6
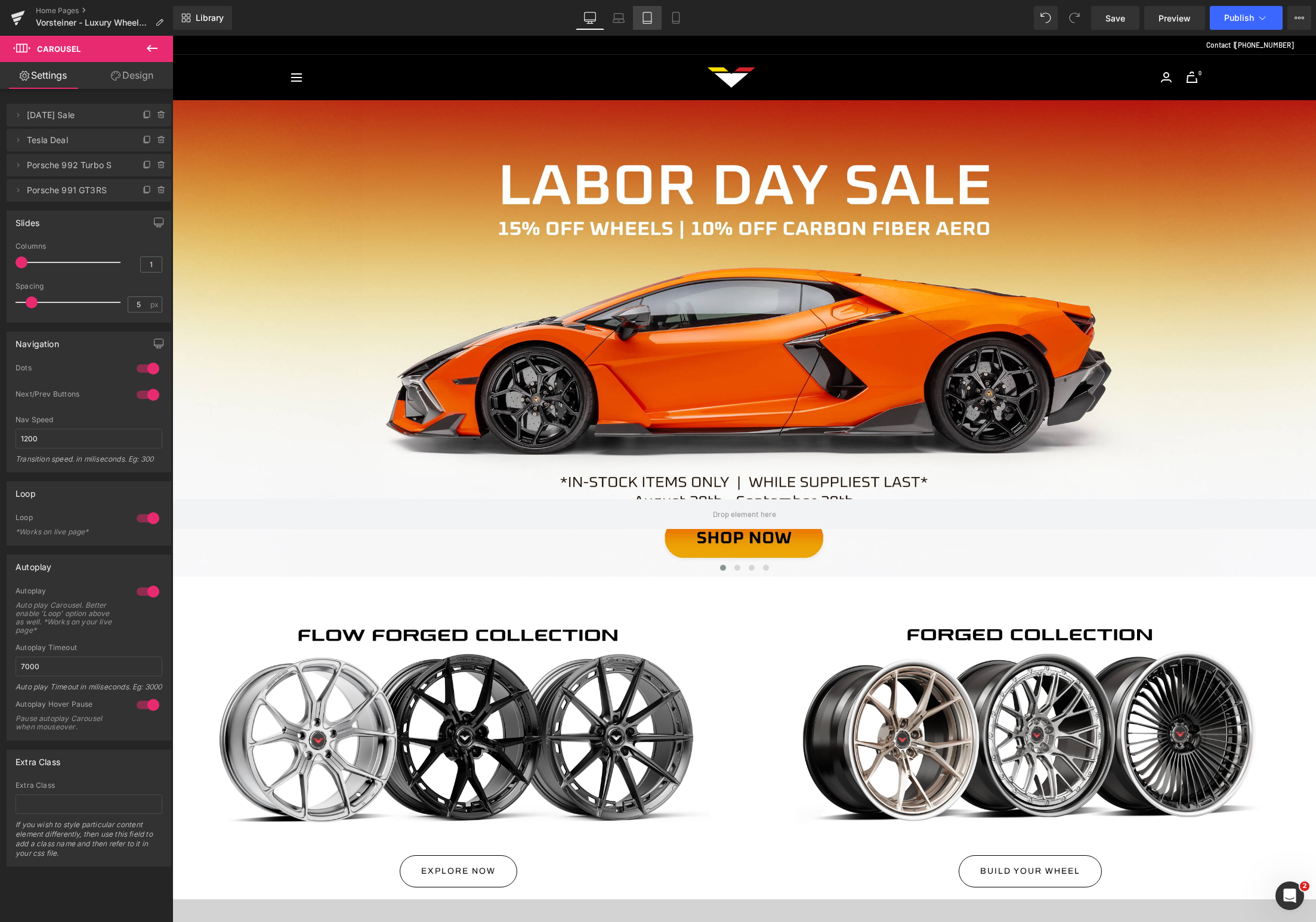
click at [656, 9] on link "Tablet" at bounding box center [647, 18] width 28 height 24
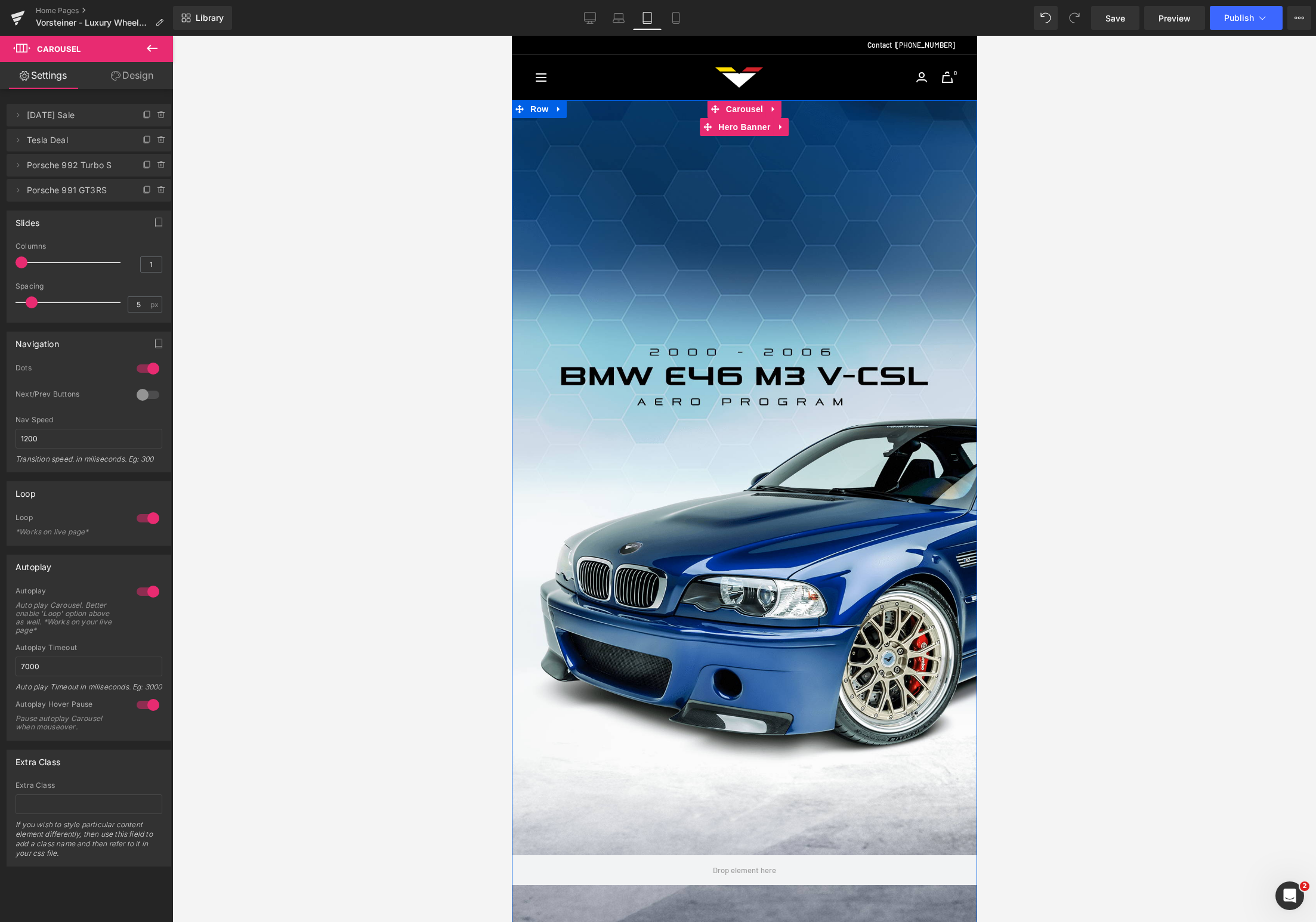
click at [743, 313] on div at bounding box center [743, 537] width 466 height 872
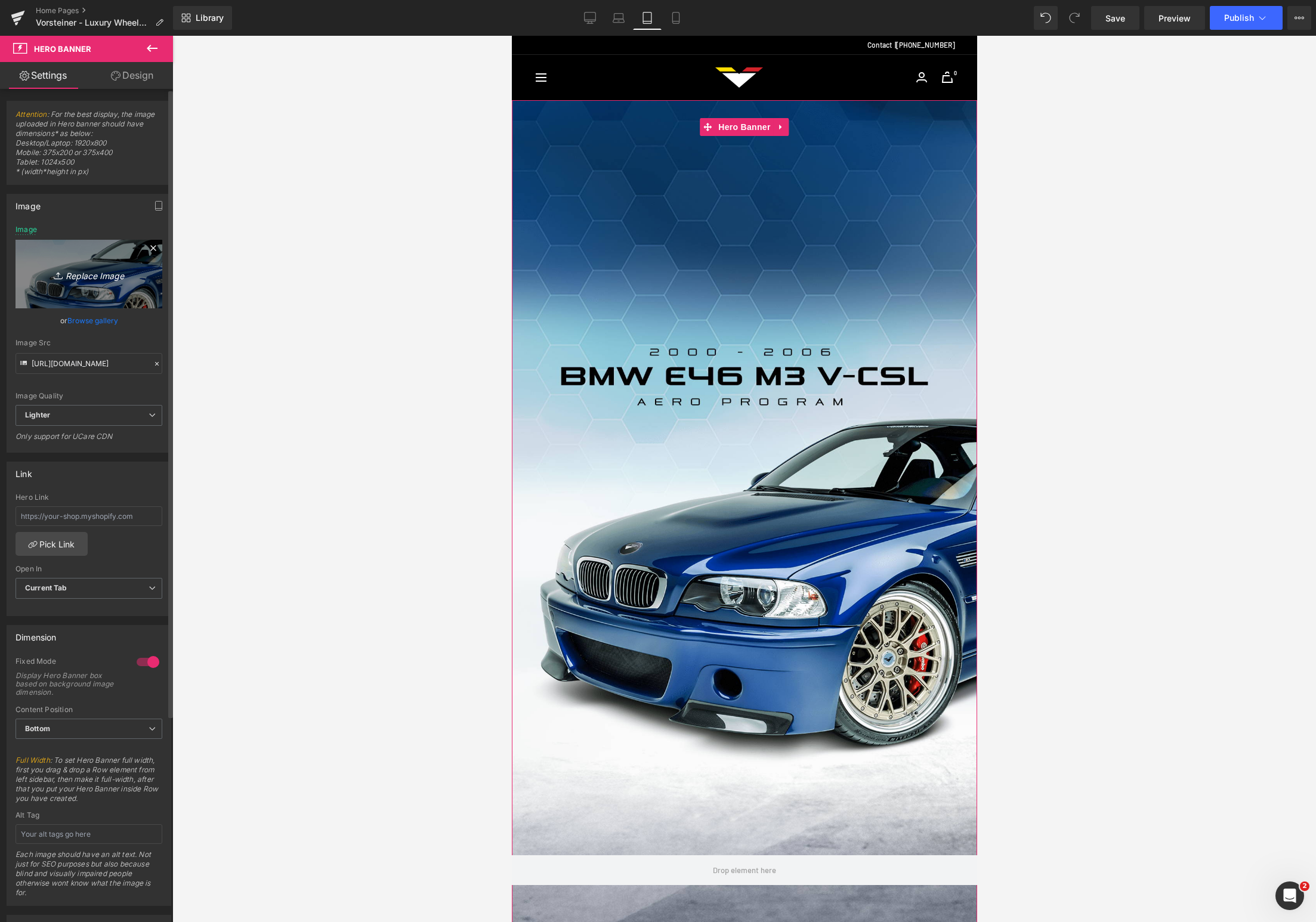
click at [83, 285] on link "Replace Image" at bounding box center [88, 273] width 147 height 69
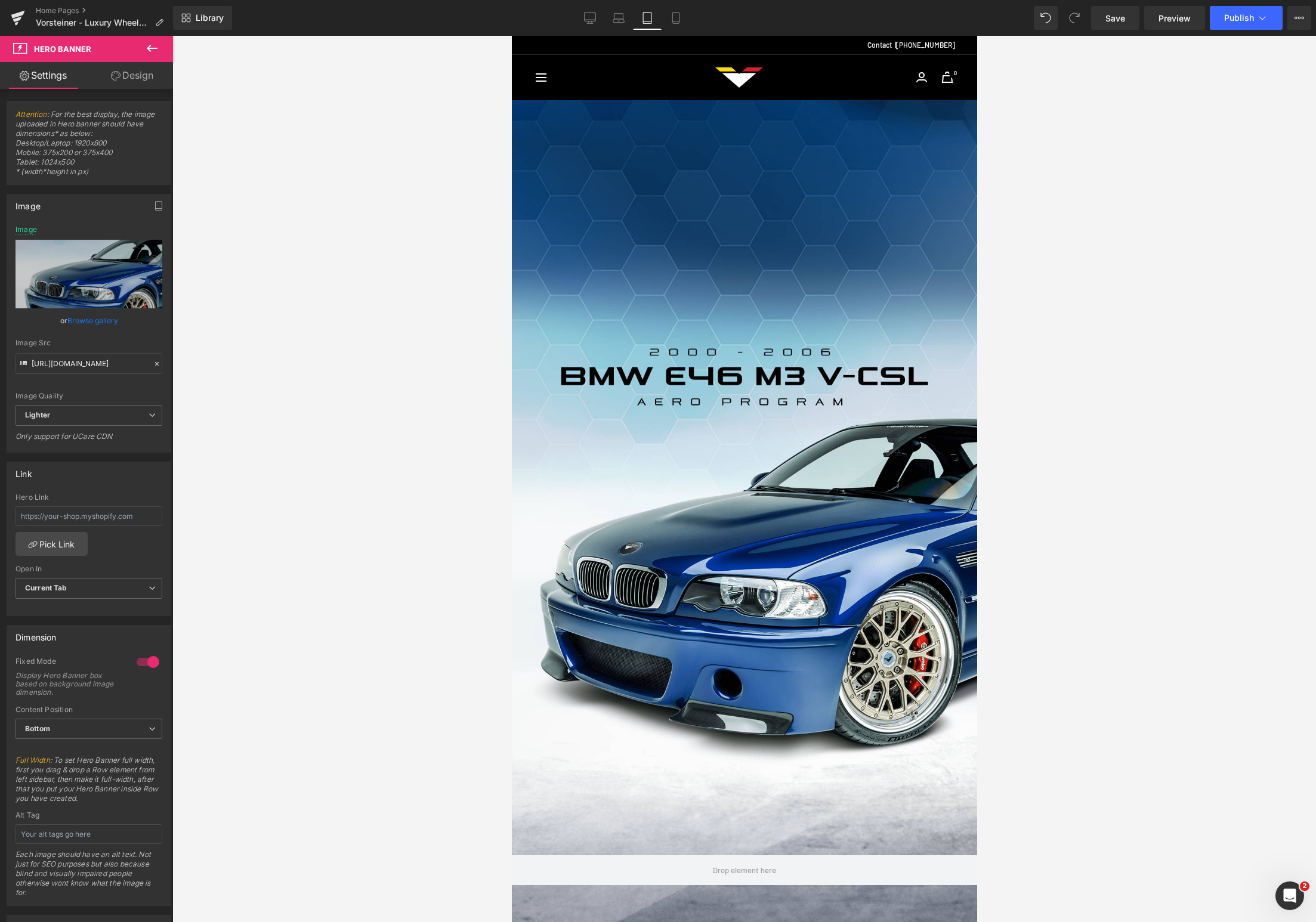
type input "C:\fakepath\Vorsteiner [DATE] Sale 2025 Ads_Website Banner Mobile 5-min.jpg"
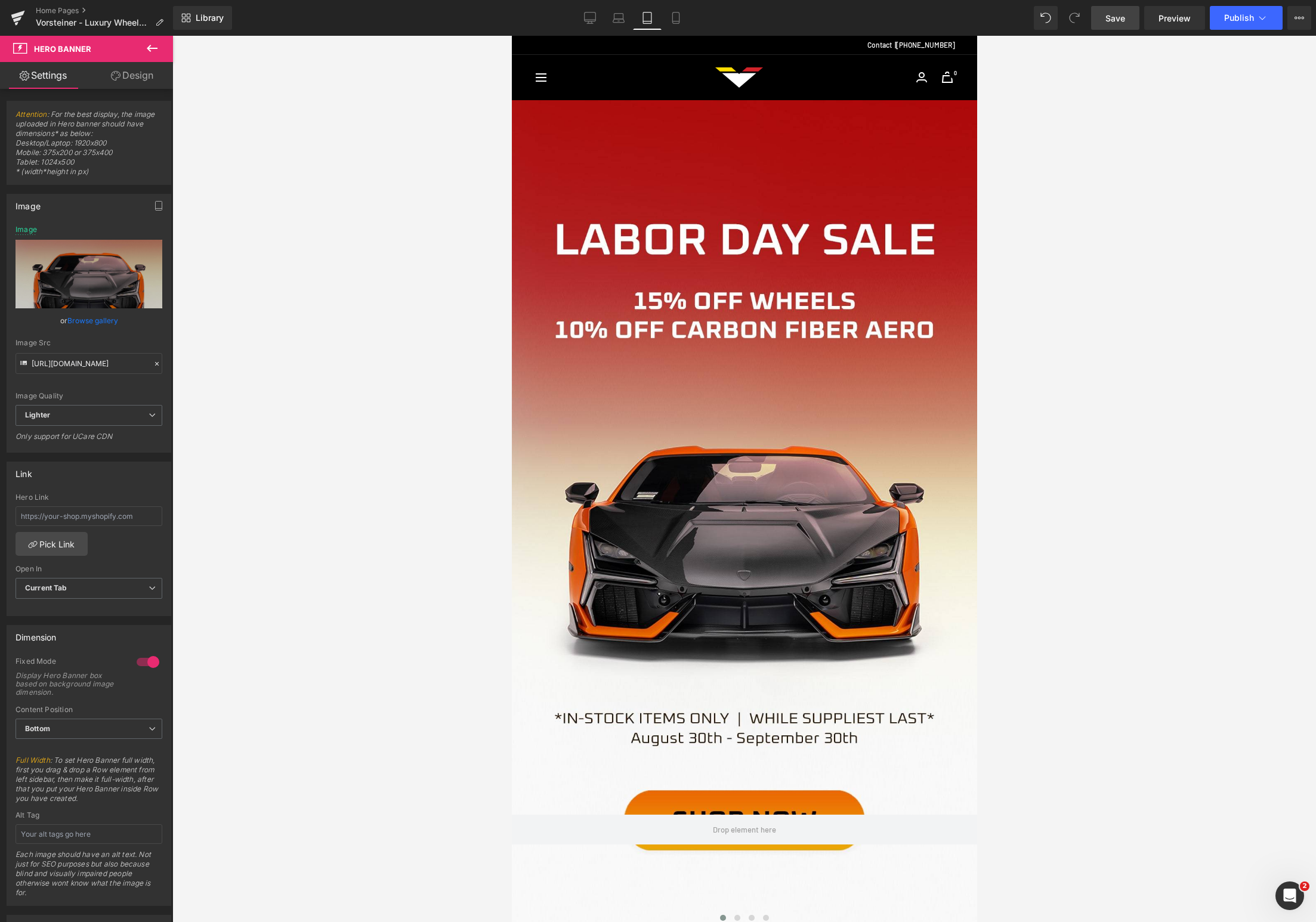
click at [1125, 20] on span "Save" at bounding box center [1115, 18] width 20 height 12
click at [1247, 21] on span "Publish" at bounding box center [1239, 18] width 29 height 10
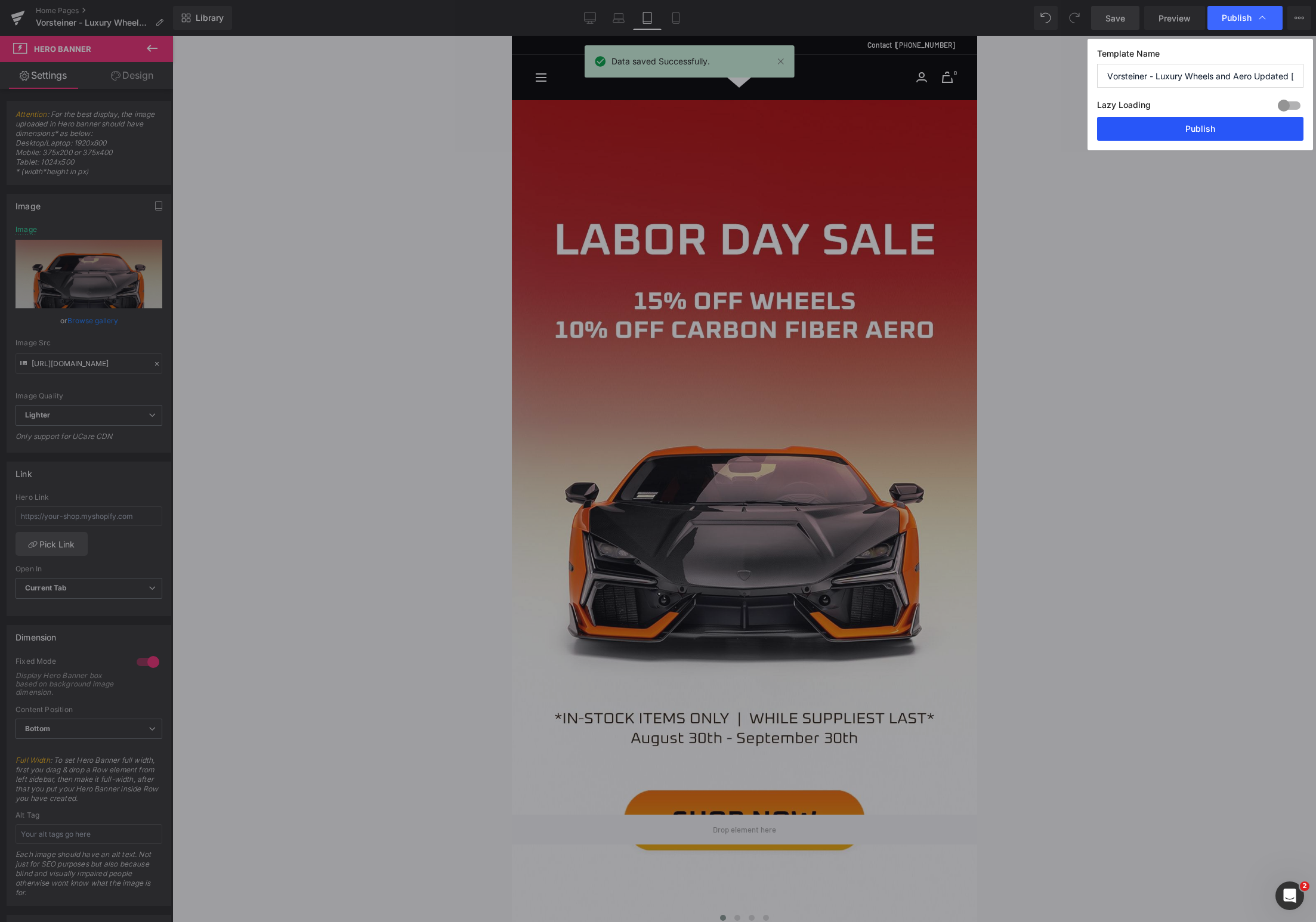
click at [1182, 131] on button "Publish" at bounding box center [1200, 128] width 207 height 24
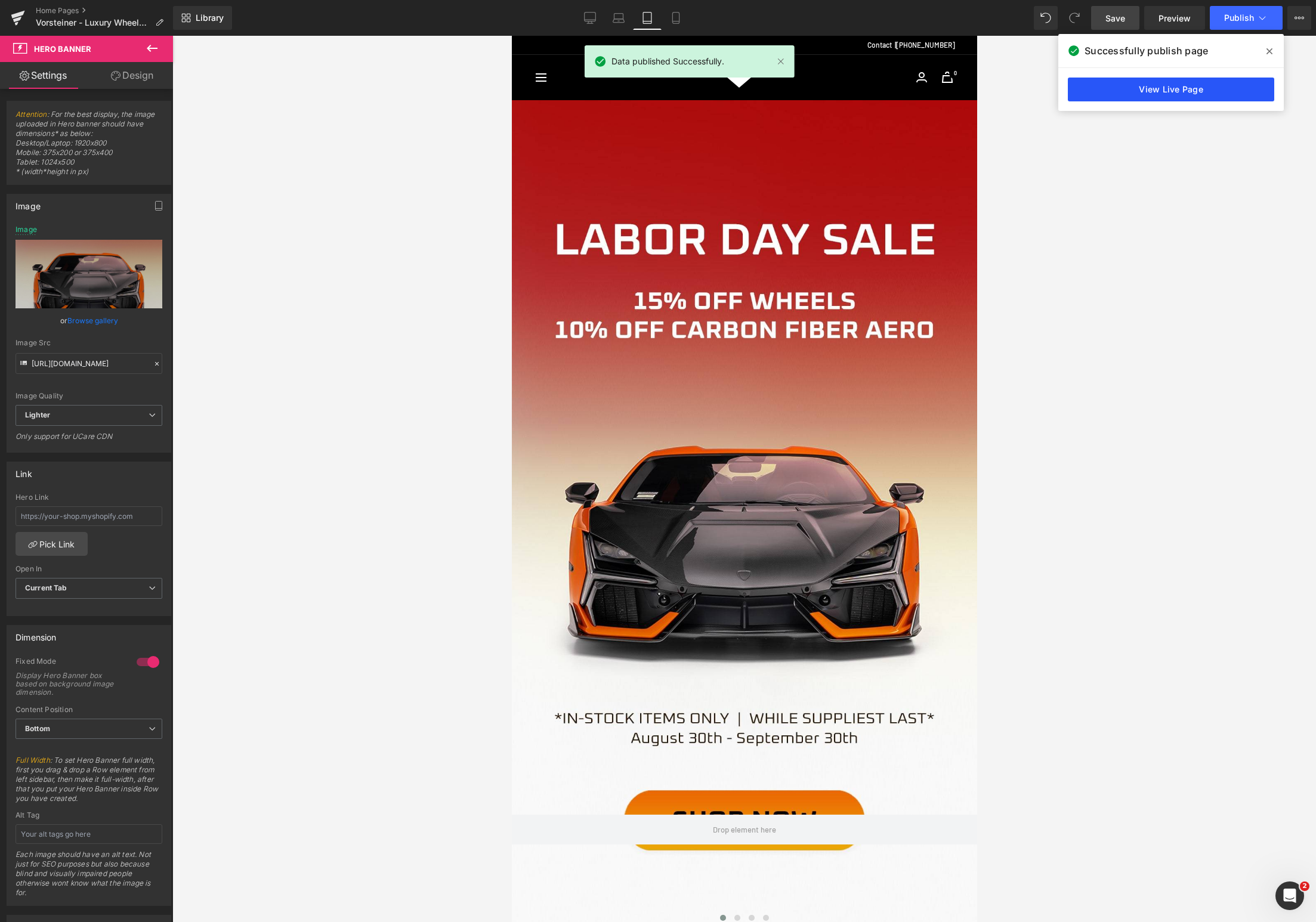
click at [1185, 86] on link "View Live Page" at bounding box center [1171, 89] width 207 height 24
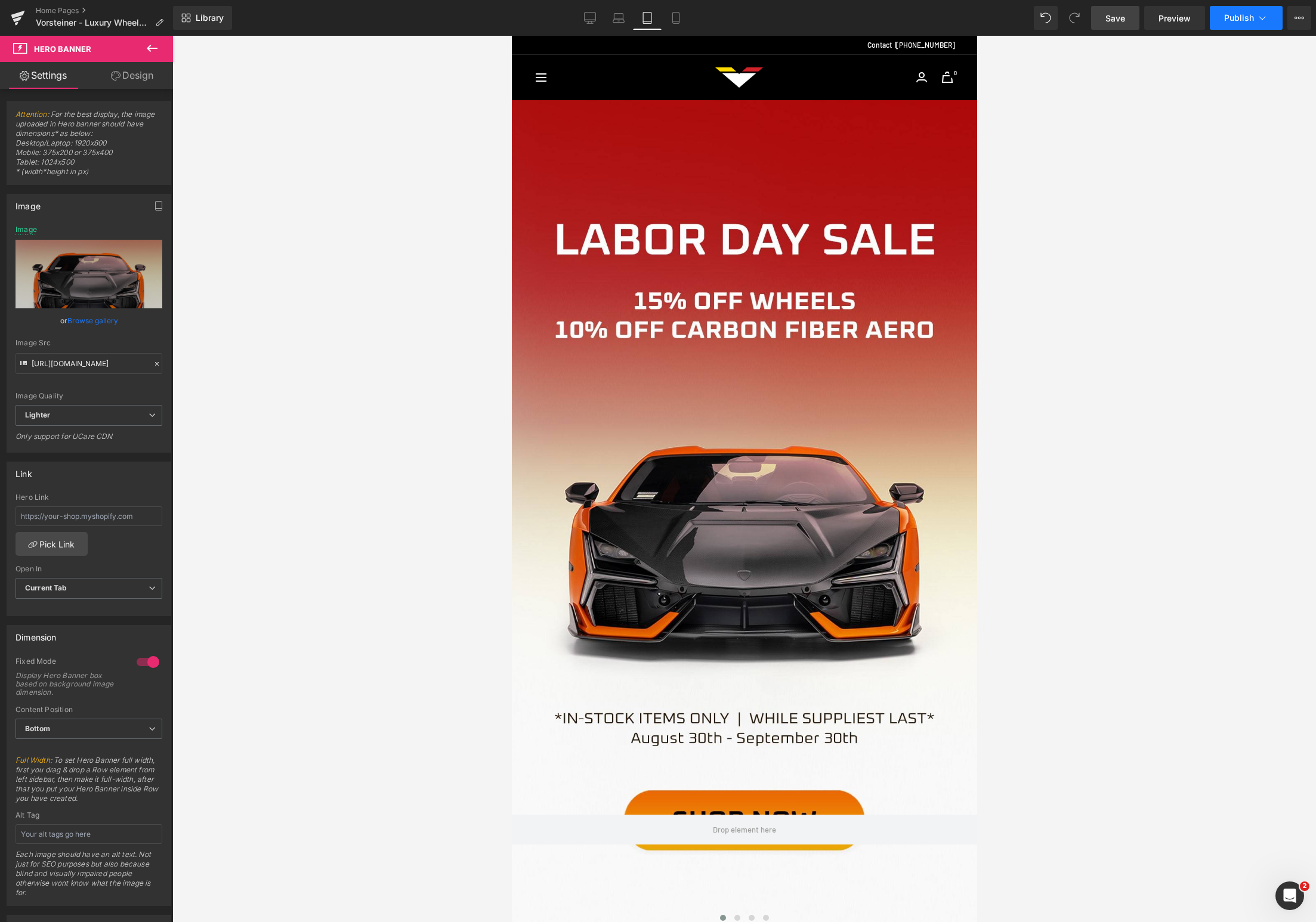
click at [1246, 15] on span "Publish" at bounding box center [1239, 18] width 29 height 10
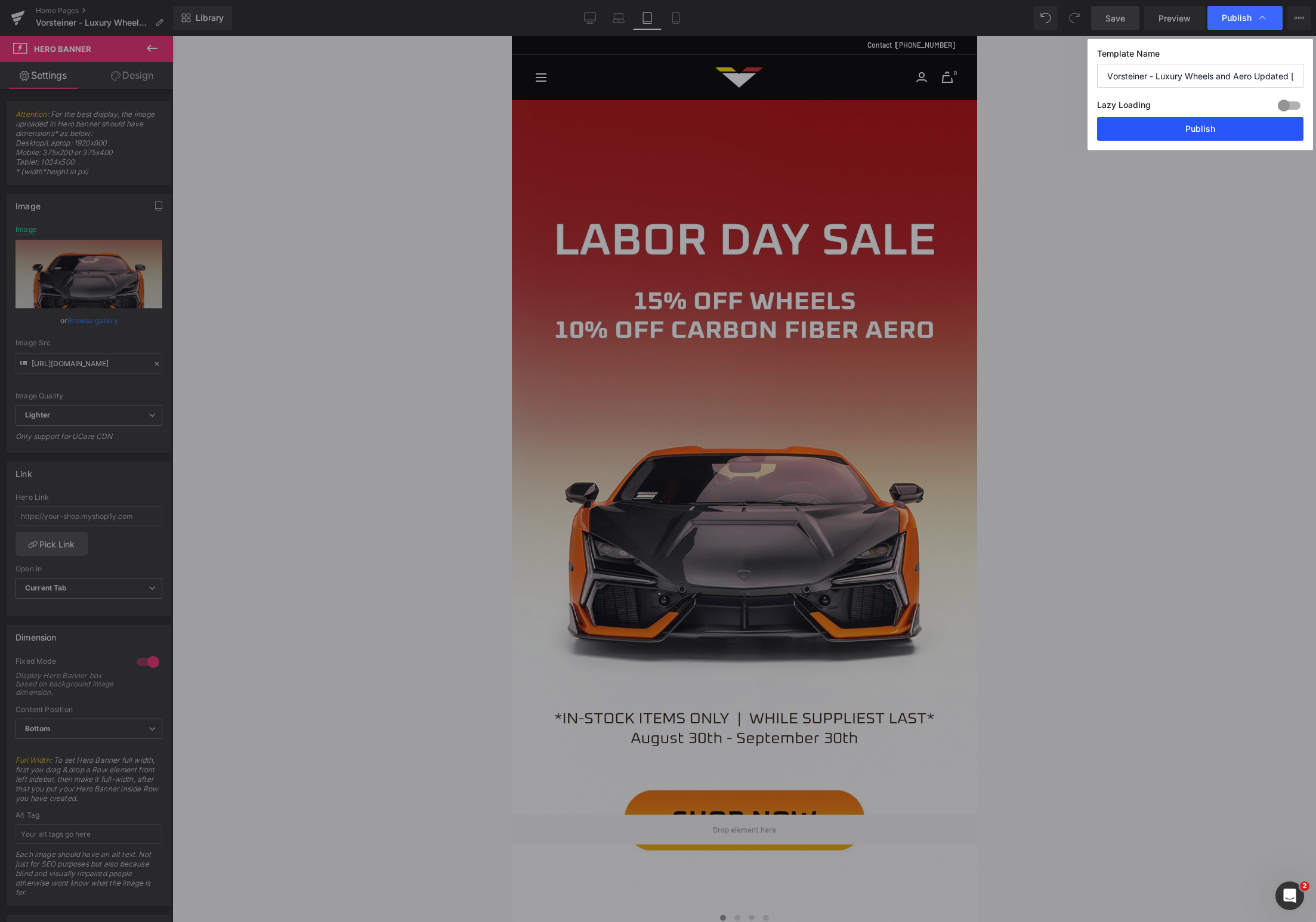
click at [1217, 133] on button "Publish" at bounding box center [1200, 128] width 207 height 24
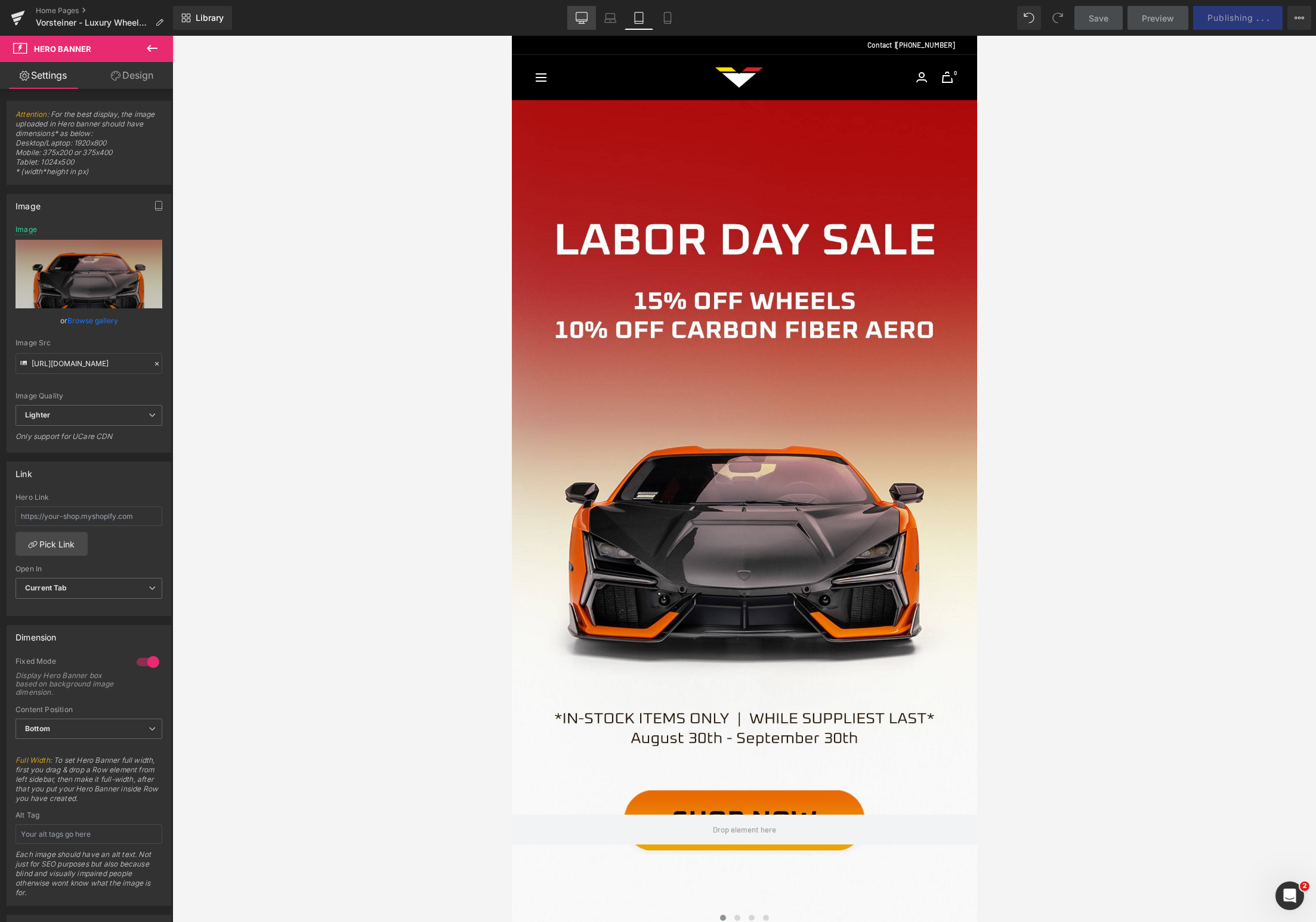
click at [580, 15] on icon at bounding box center [581, 17] width 12 height 12
type input "[URL][DOMAIN_NAME]"
